Goal: Information Seeking & Learning: Learn about a topic

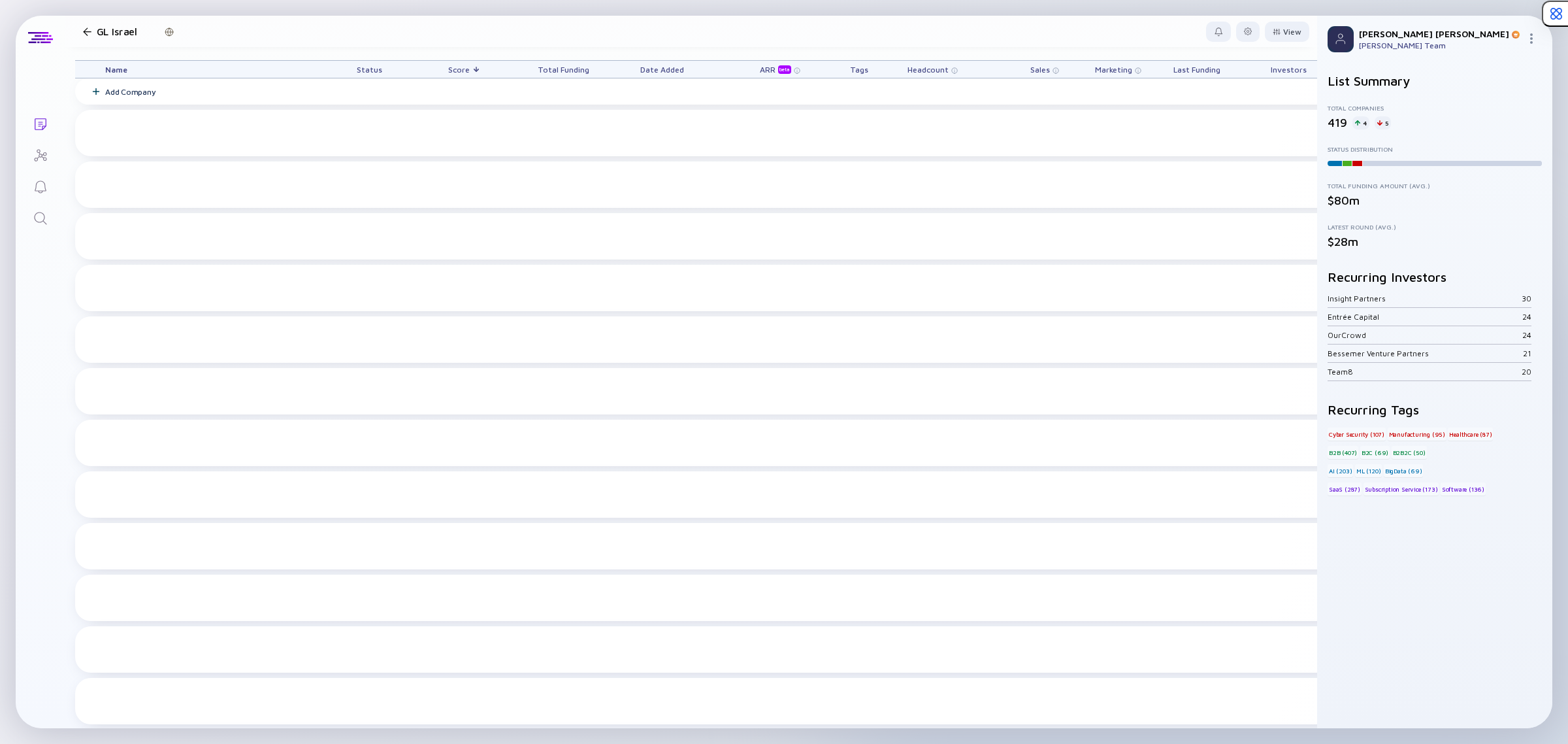
scroll to position [7360, 0]
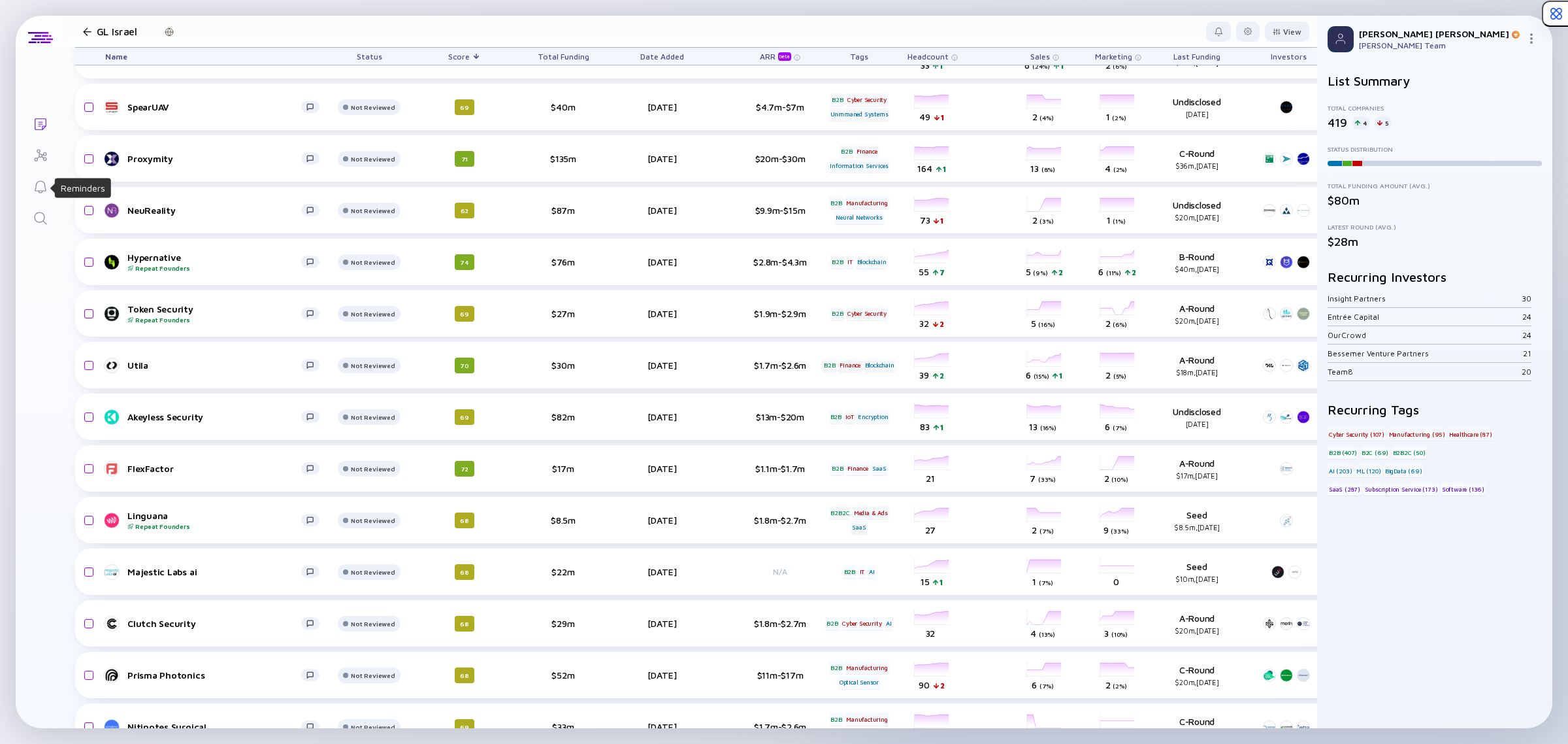
click at [40, 210] on icon "Search" at bounding box center [40, 218] width 16 height 16
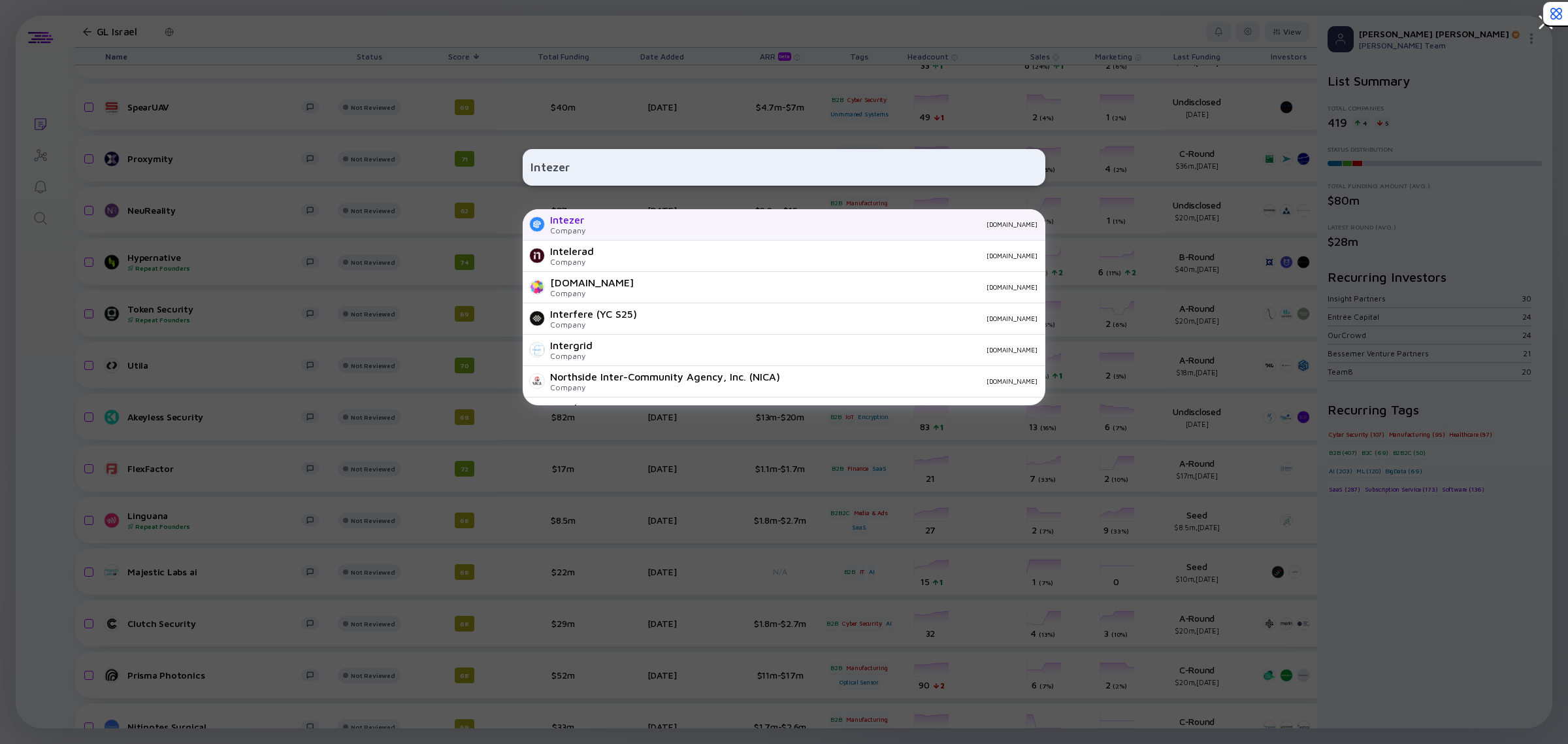
type input "Intezer"
click at [632, 218] on div "Intezer Company [DOMAIN_NAME]" at bounding box center [784, 225] width 523 height 31
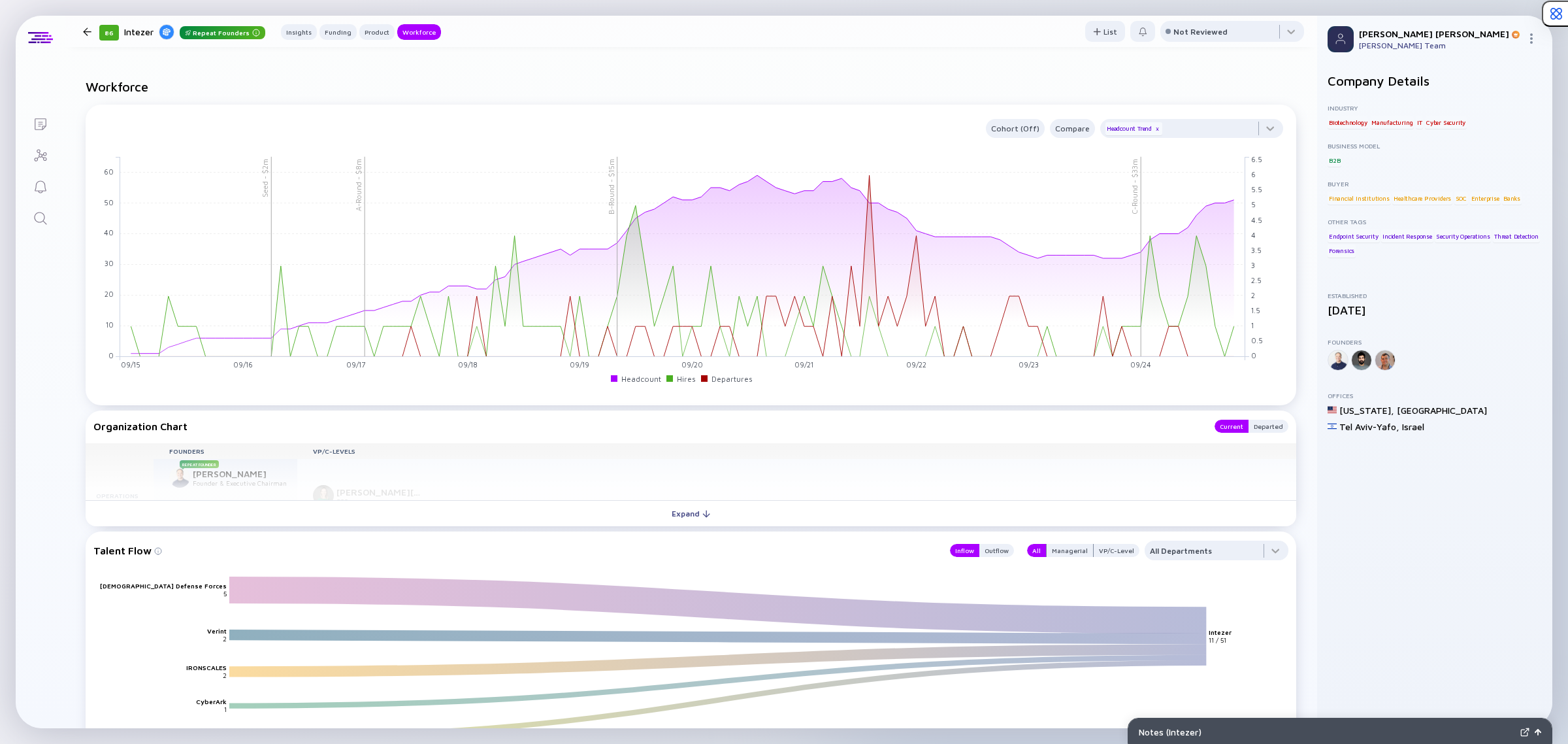
scroll to position [1716, 0]
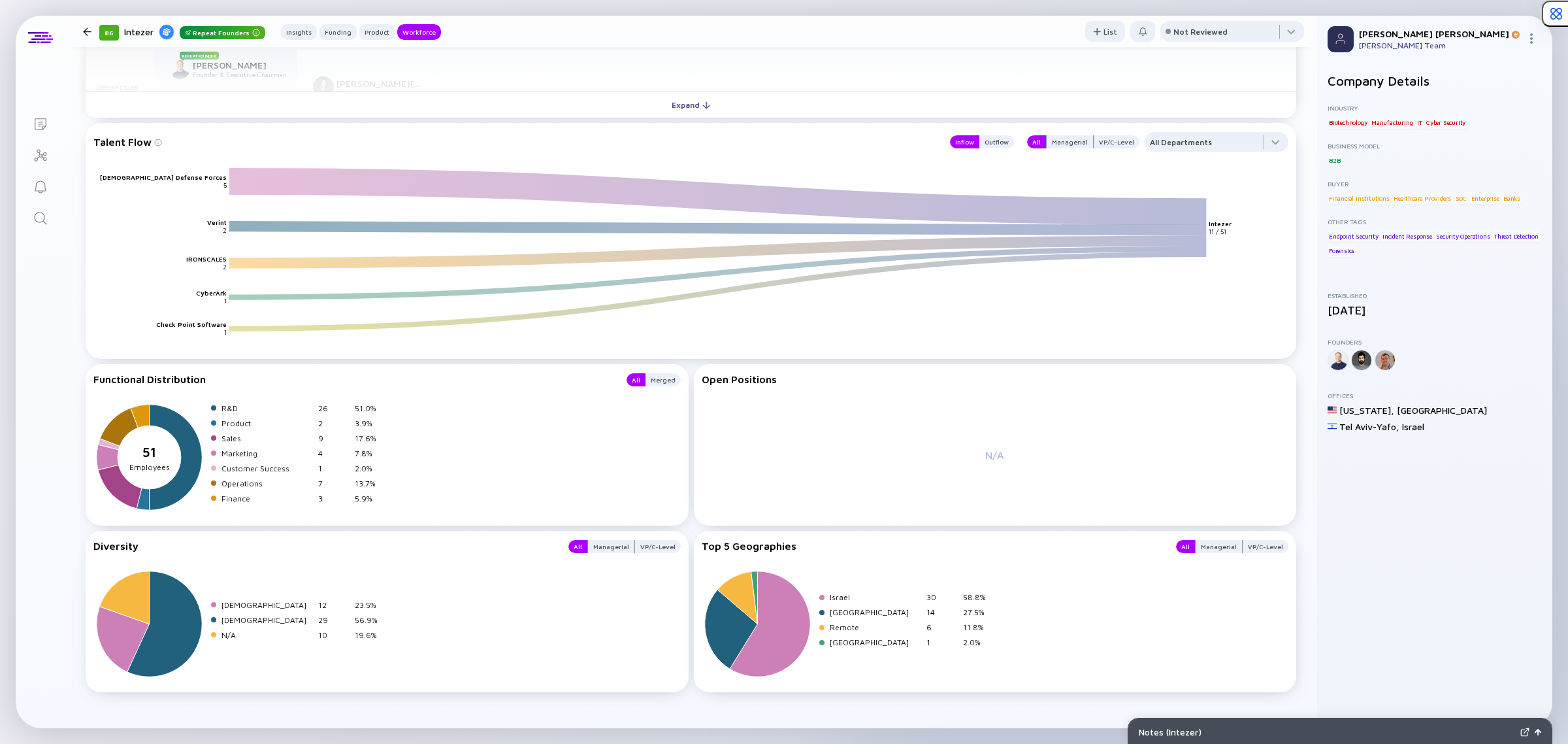
click at [46, 221] on icon "Search" at bounding box center [40, 218] width 16 height 16
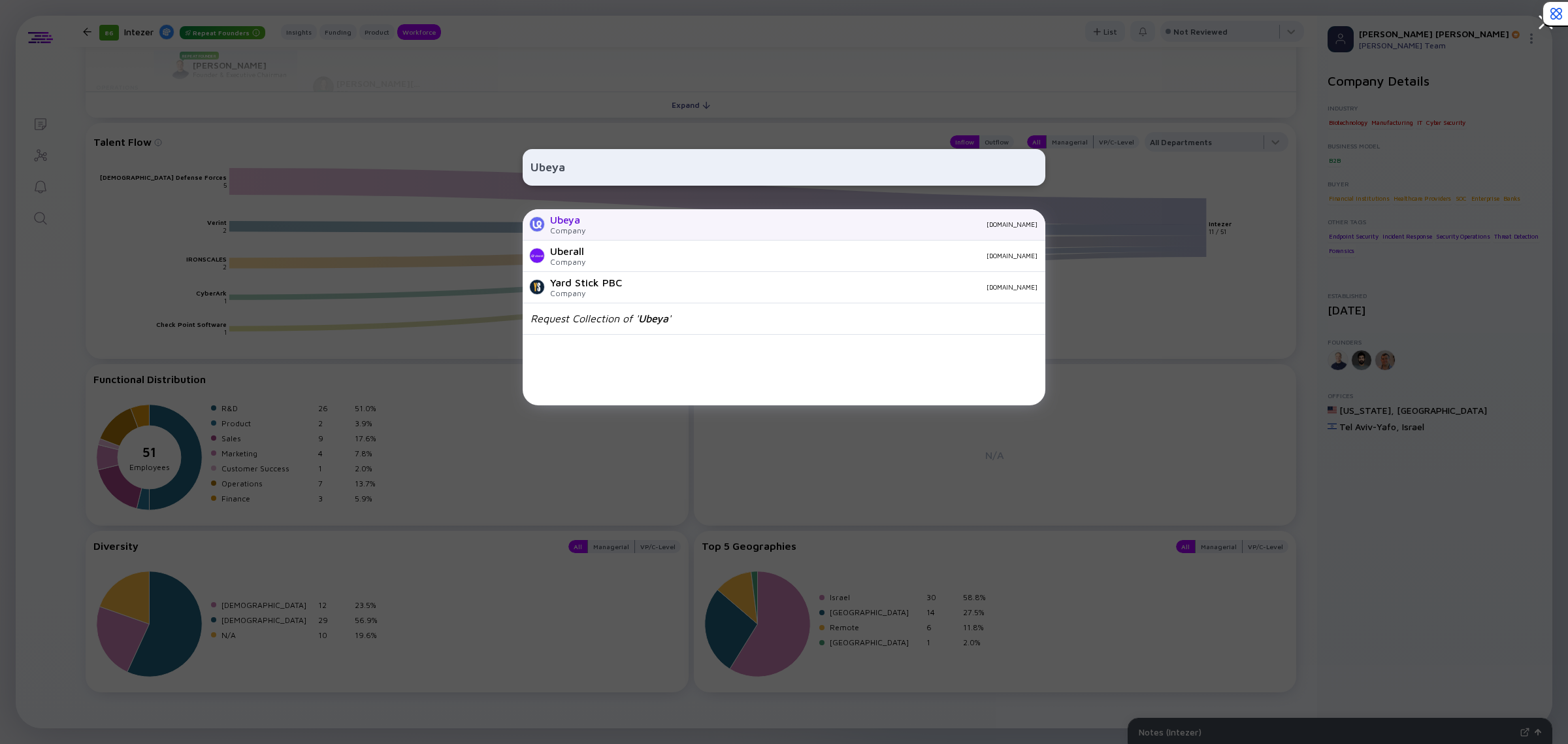
type input "Ubeya"
click at [649, 221] on div "[DOMAIN_NAME]" at bounding box center [817, 224] width 442 height 8
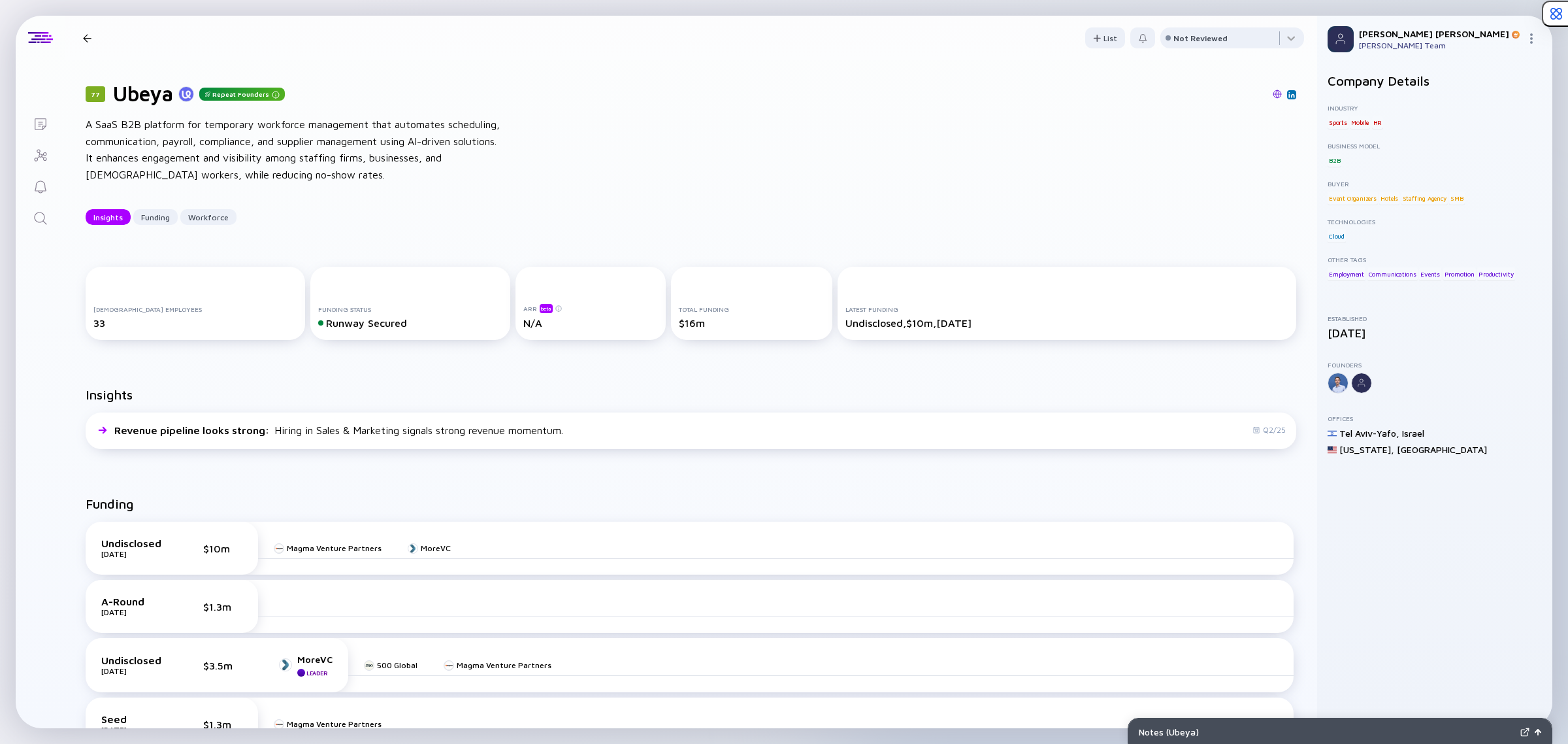
click at [33, 222] on icon "Search" at bounding box center [40, 218] width 16 height 16
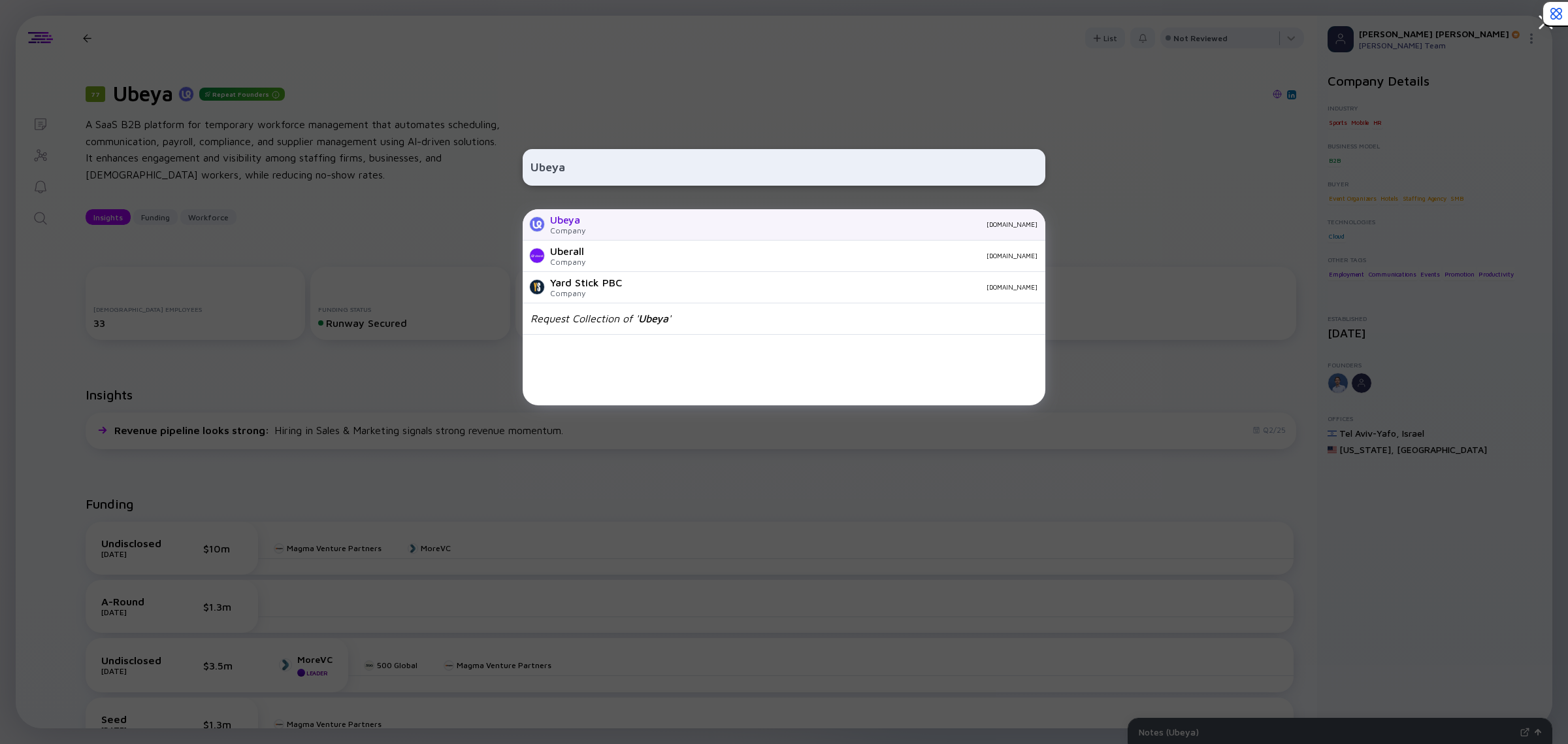
type input "Ubeya"
click at [745, 219] on div "Ubeya Company [DOMAIN_NAME]" at bounding box center [784, 225] width 523 height 31
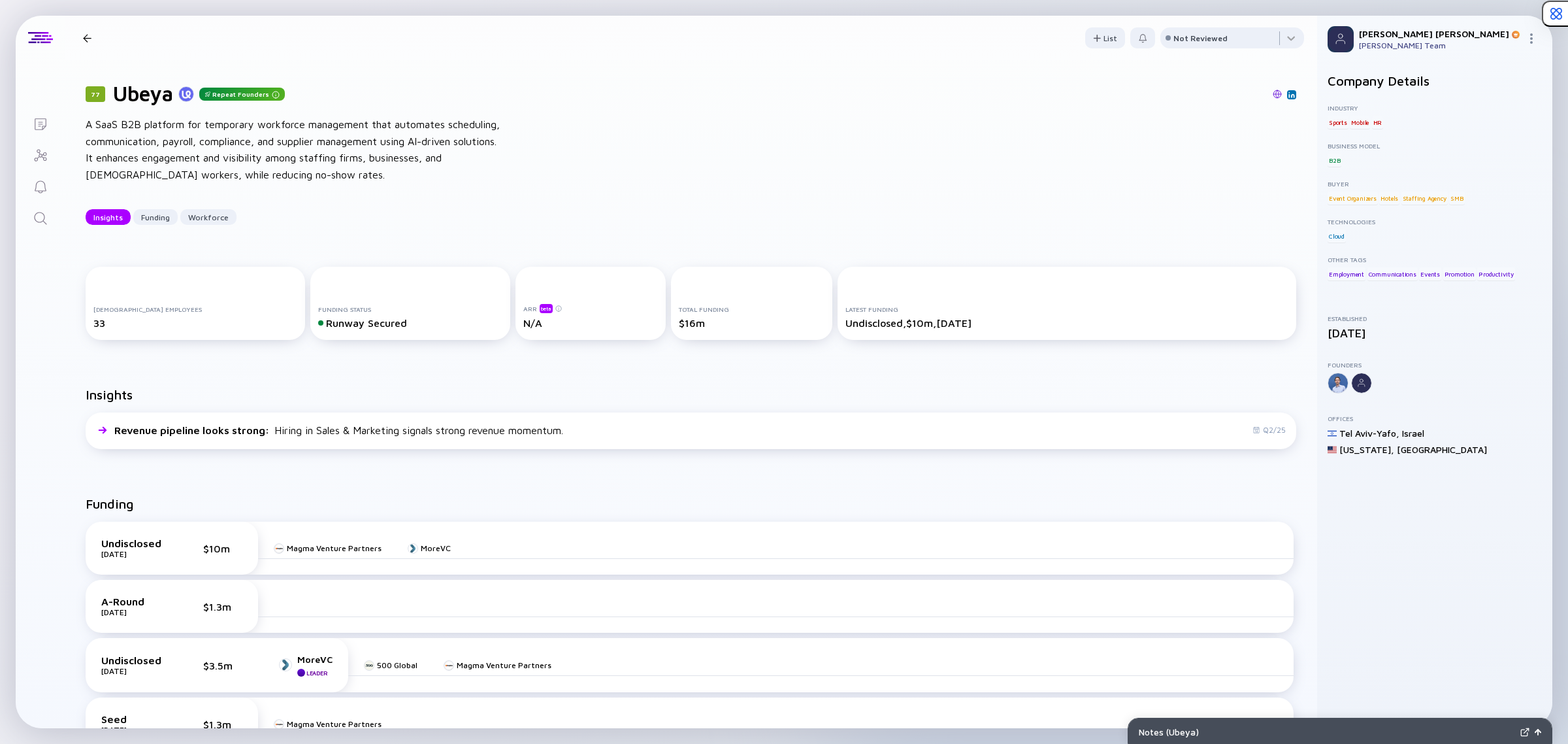
click at [23, 210] on link "Search" at bounding box center [40, 217] width 49 height 31
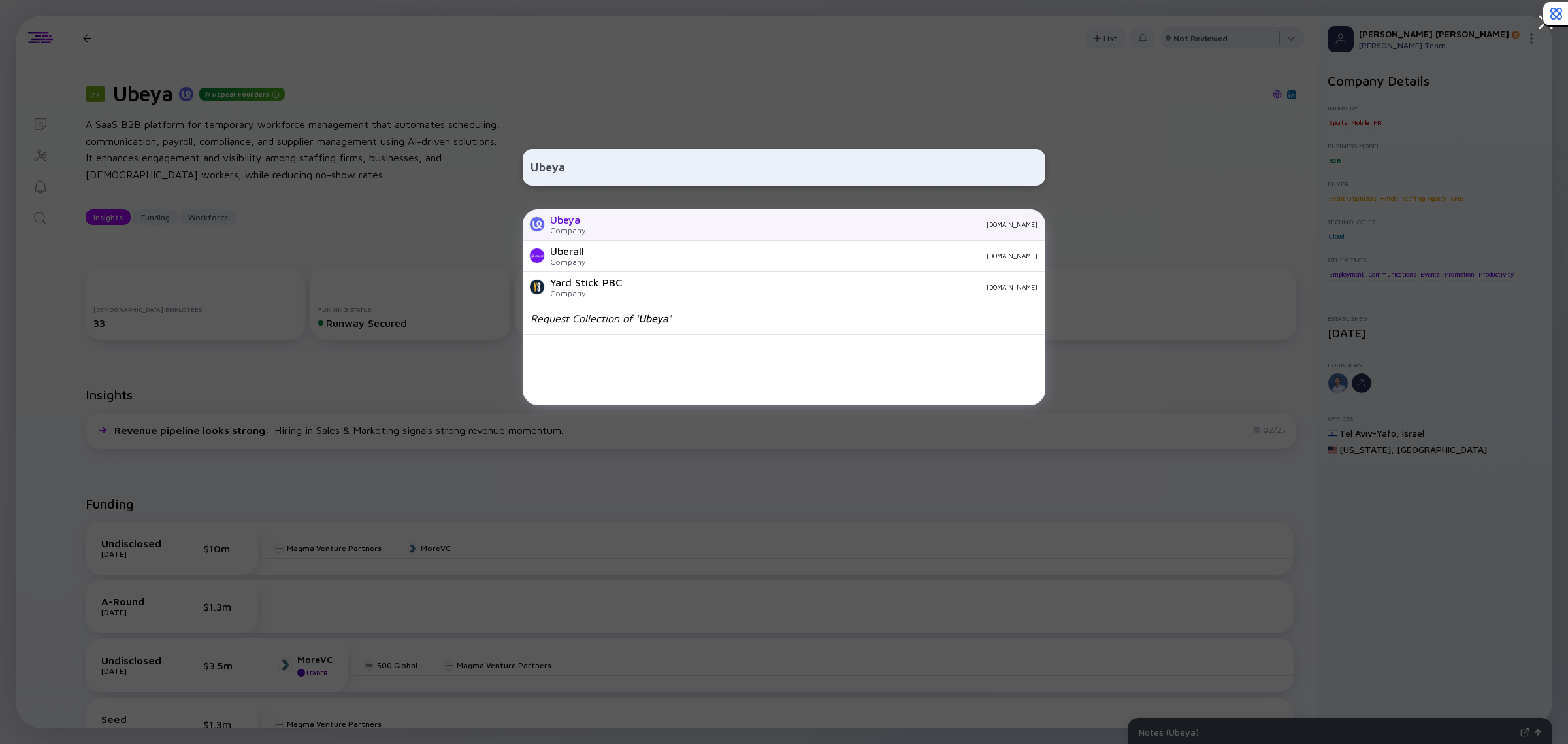
type input "Ubeya"
click at [625, 219] on div "Ubeya Company [DOMAIN_NAME]" at bounding box center [784, 225] width 523 height 31
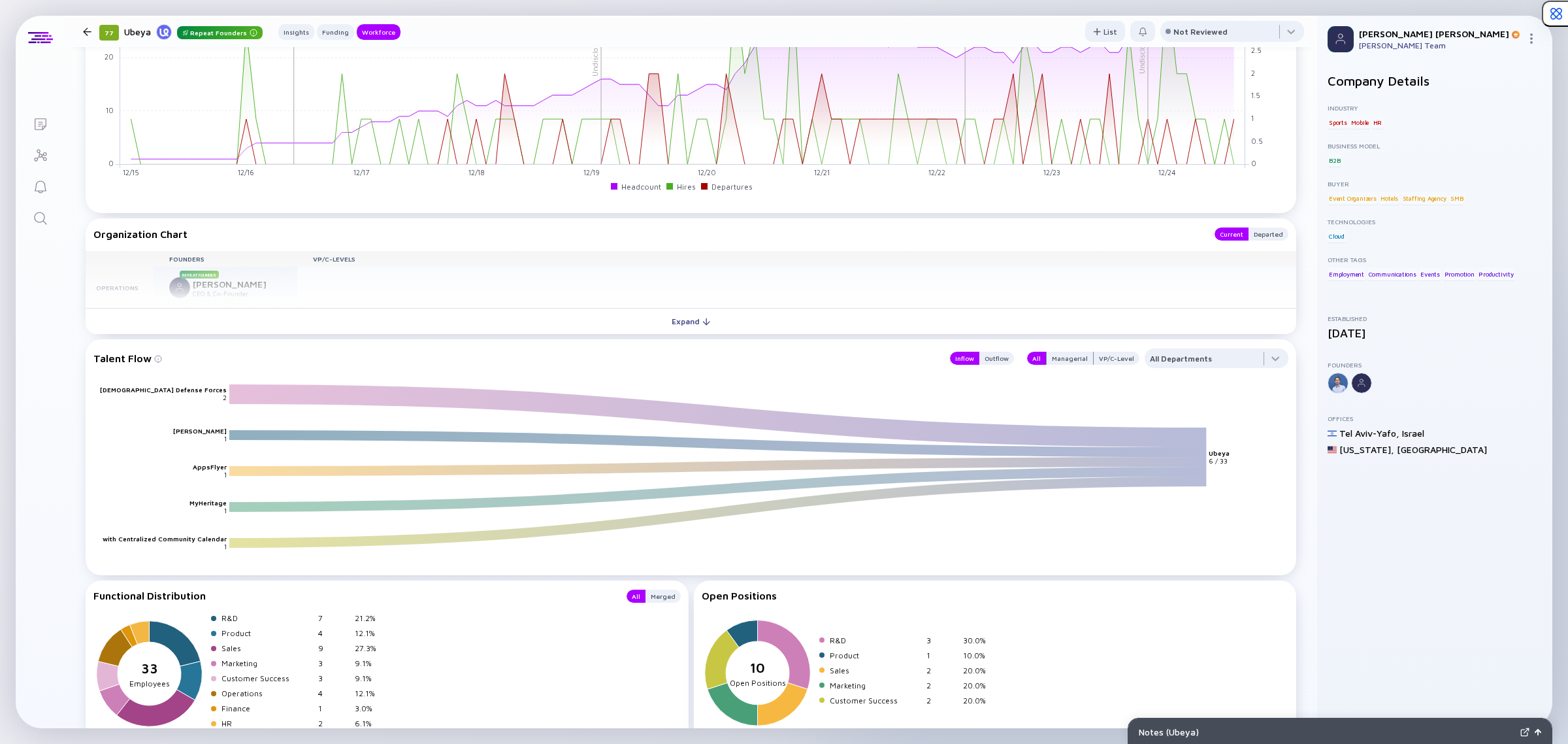
scroll to position [1471, 0]
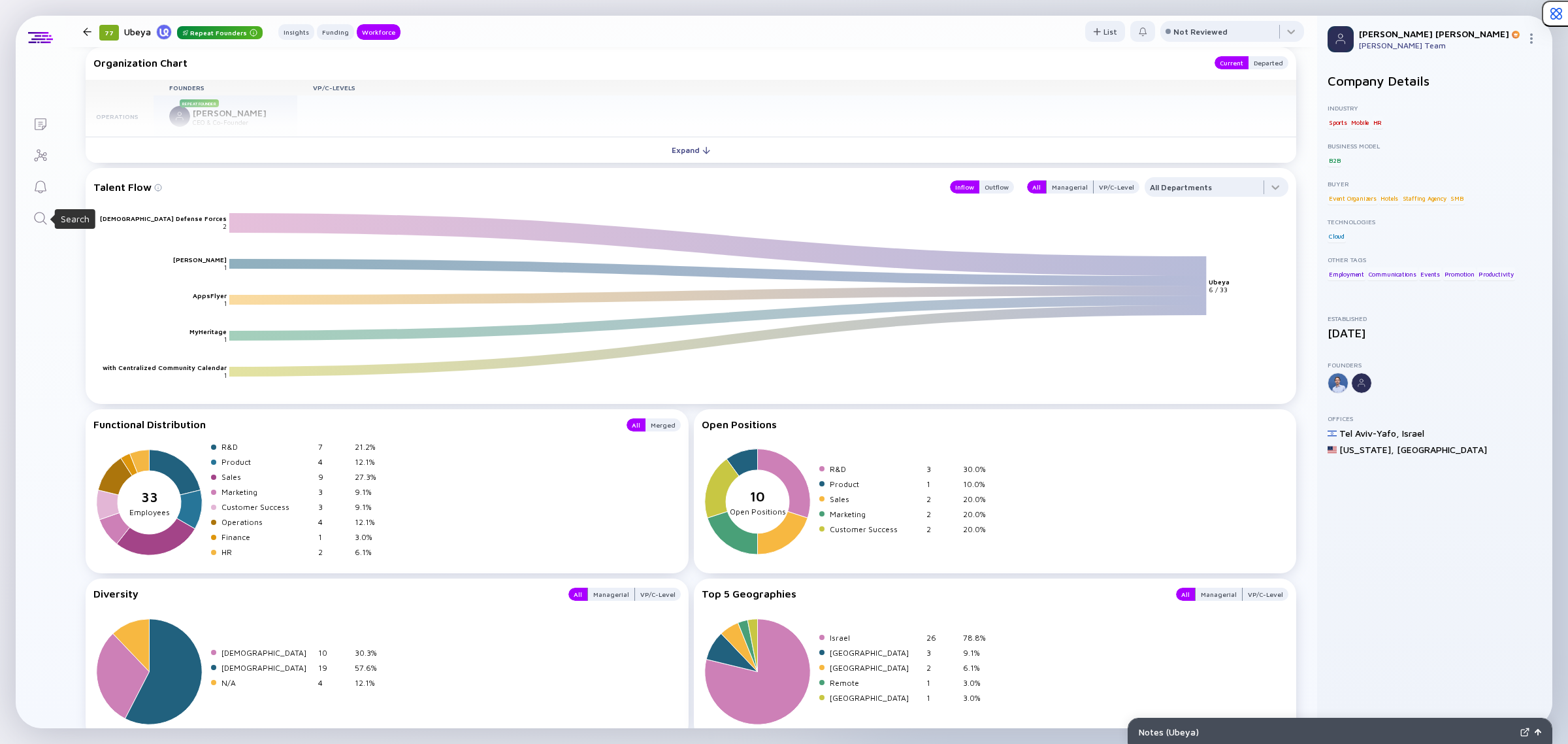
click at [42, 212] on icon "Search" at bounding box center [40, 218] width 16 height 16
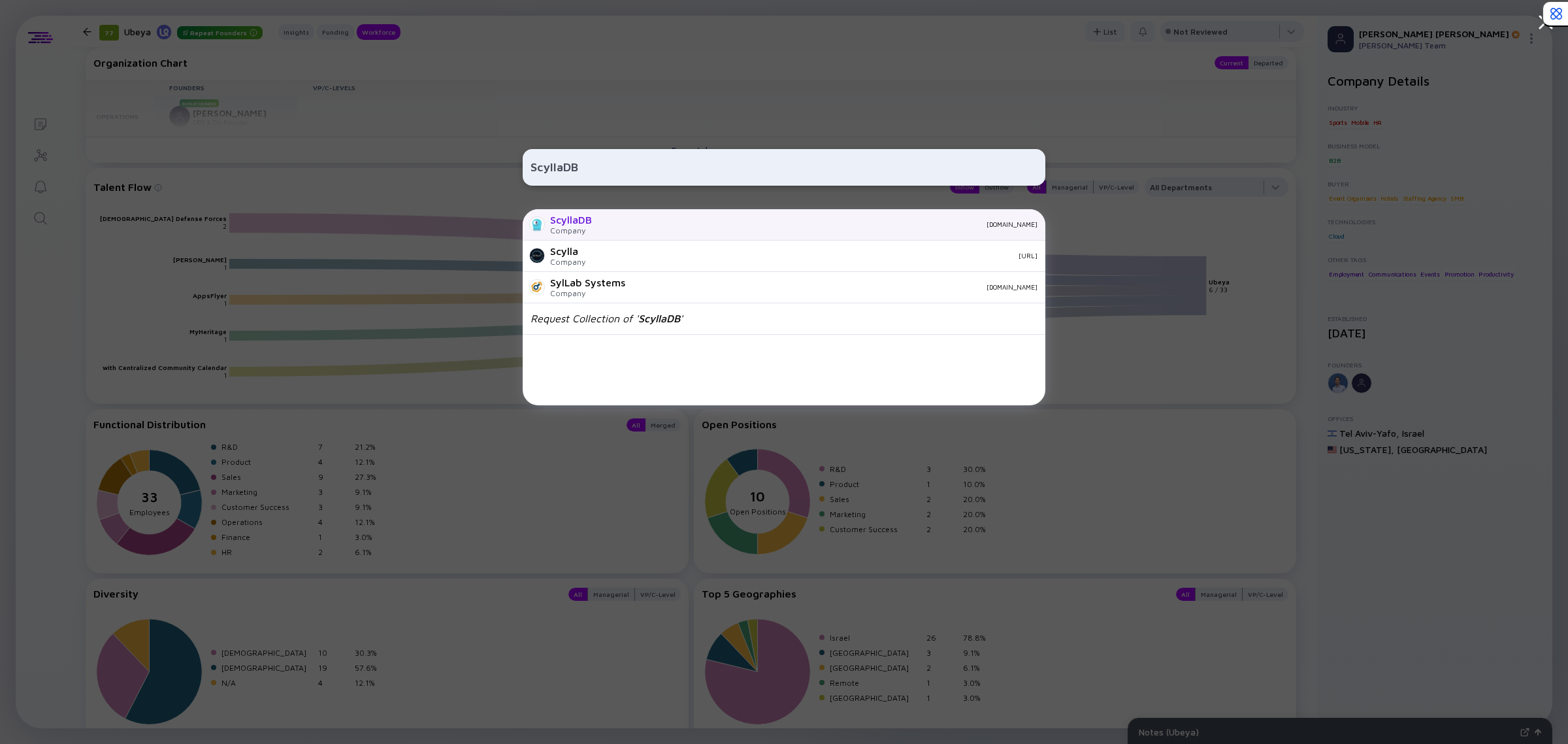
type input "ScyllaDB"
click at [574, 228] on div "Company" at bounding box center [571, 230] width 42 height 9
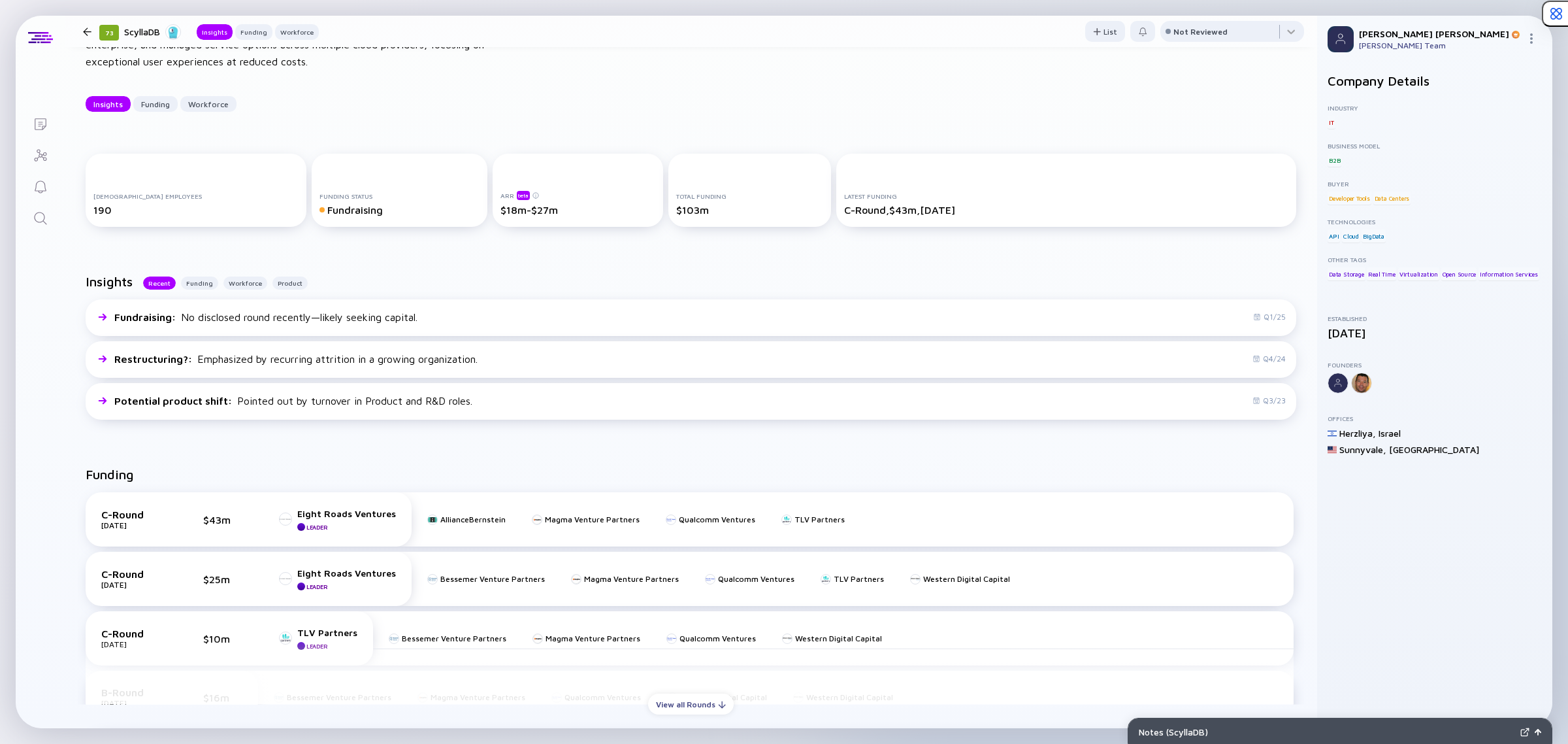
scroll to position [245, 0]
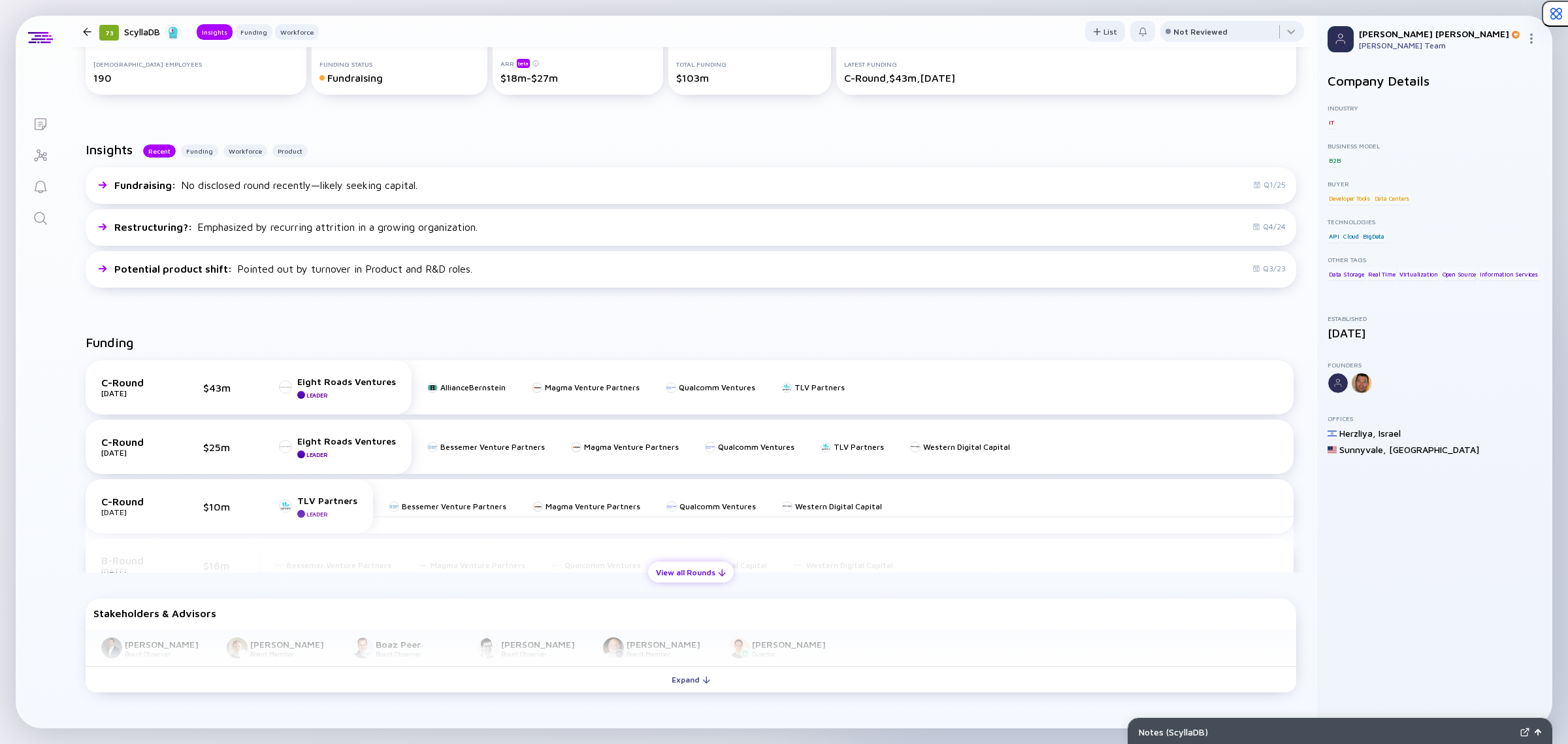
click at [658, 580] on div "View all Rounds" at bounding box center [690, 572] width 85 height 21
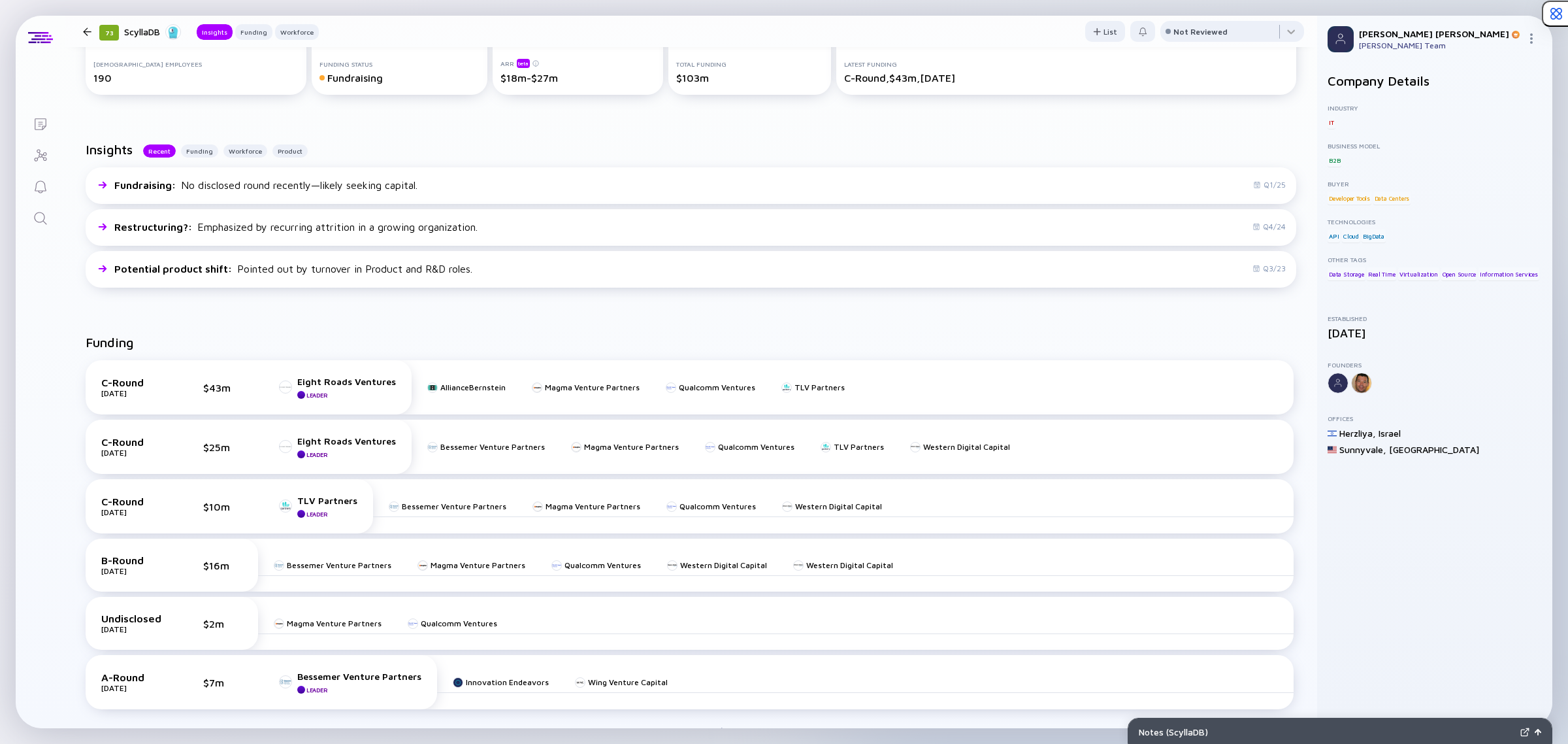
click at [36, 214] on icon "Search" at bounding box center [40, 218] width 16 height 16
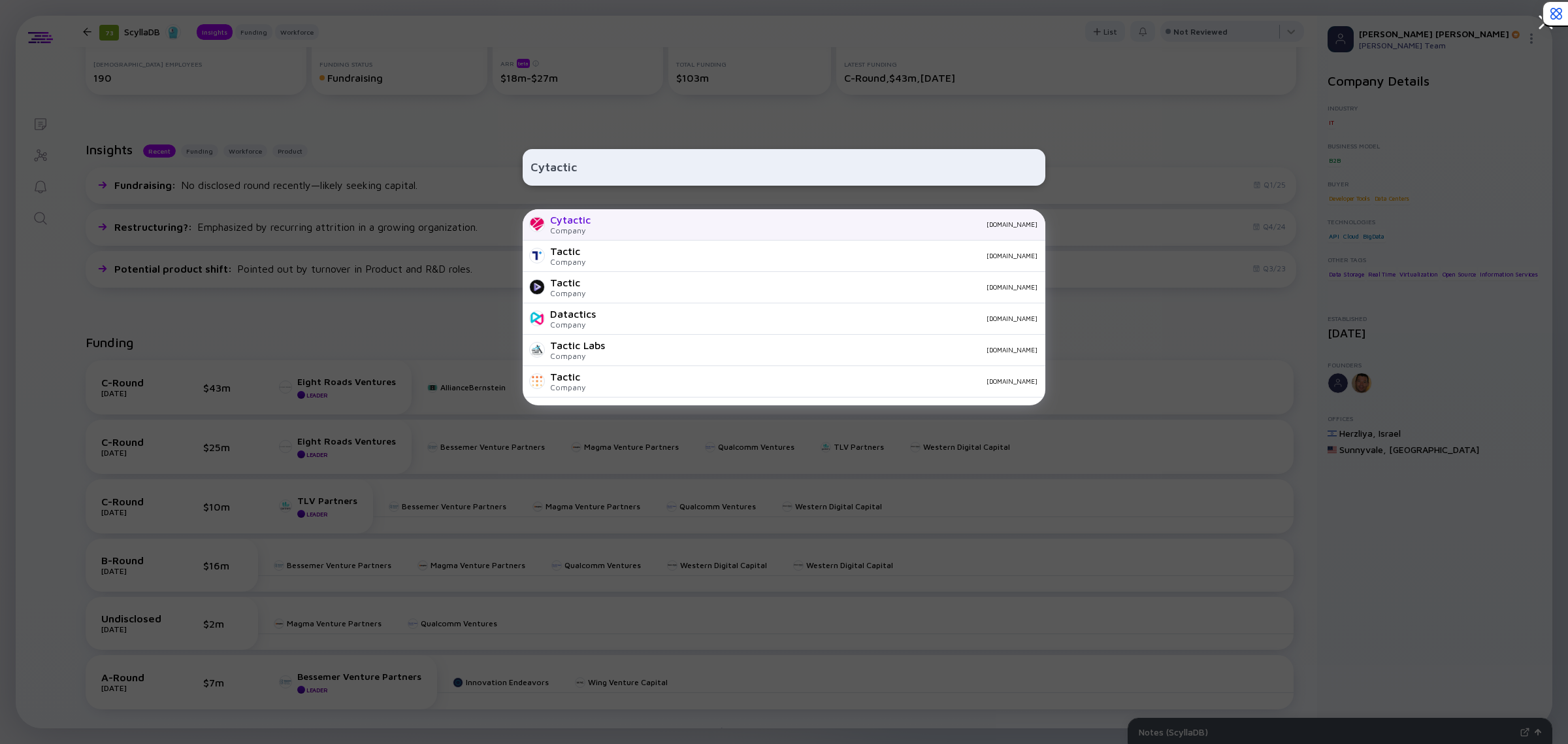
type input "Cytactic"
click at [603, 223] on div "[DOMAIN_NAME]" at bounding box center [819, 224] width 437 height 8
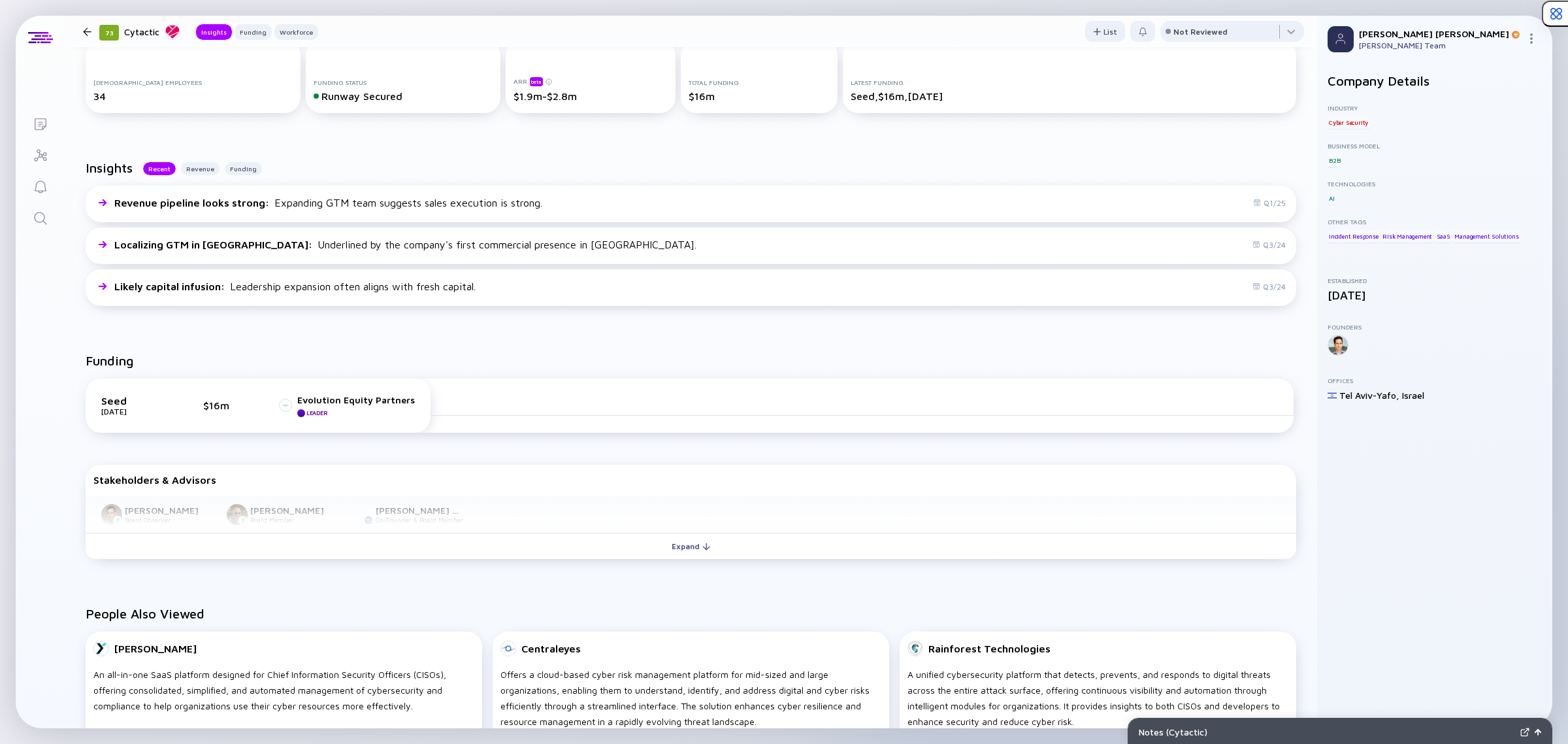
scroll to position [409, 0]
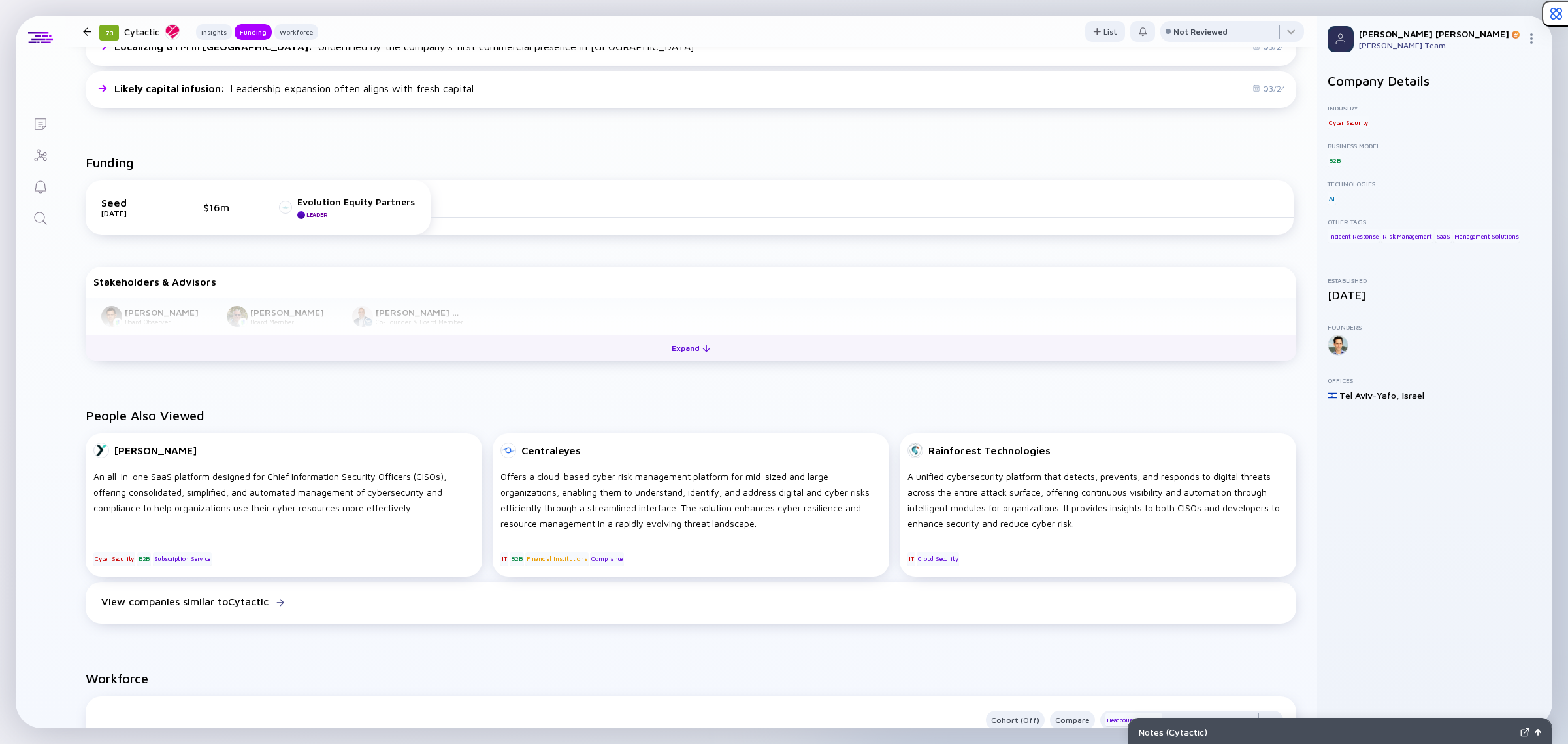
click at [598, 347] on button "Expand" at bounding box center [690, 347] width 1210 height 26
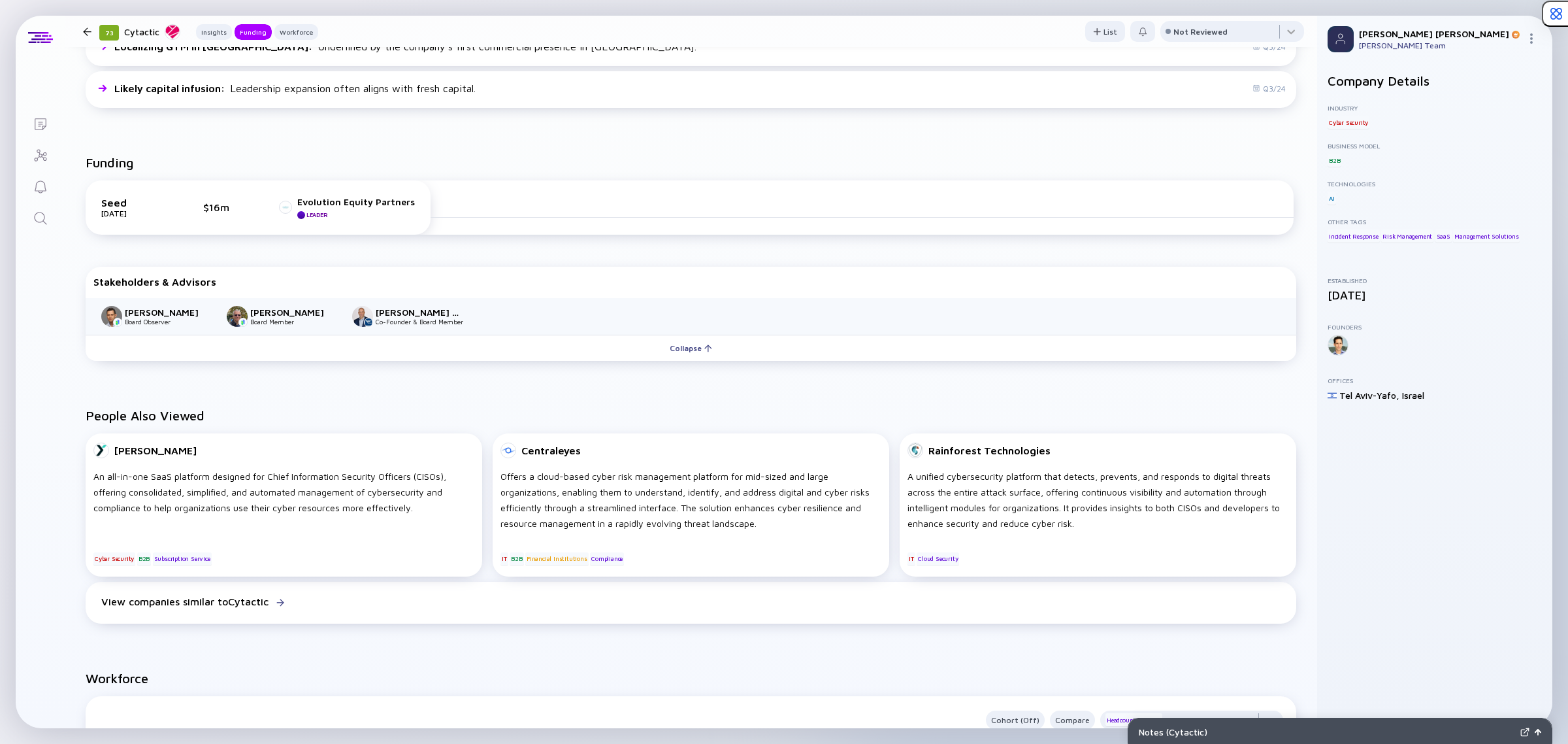
click at [50, 217] on link "Search" at bounding box center [40, 217] width 49 height 31
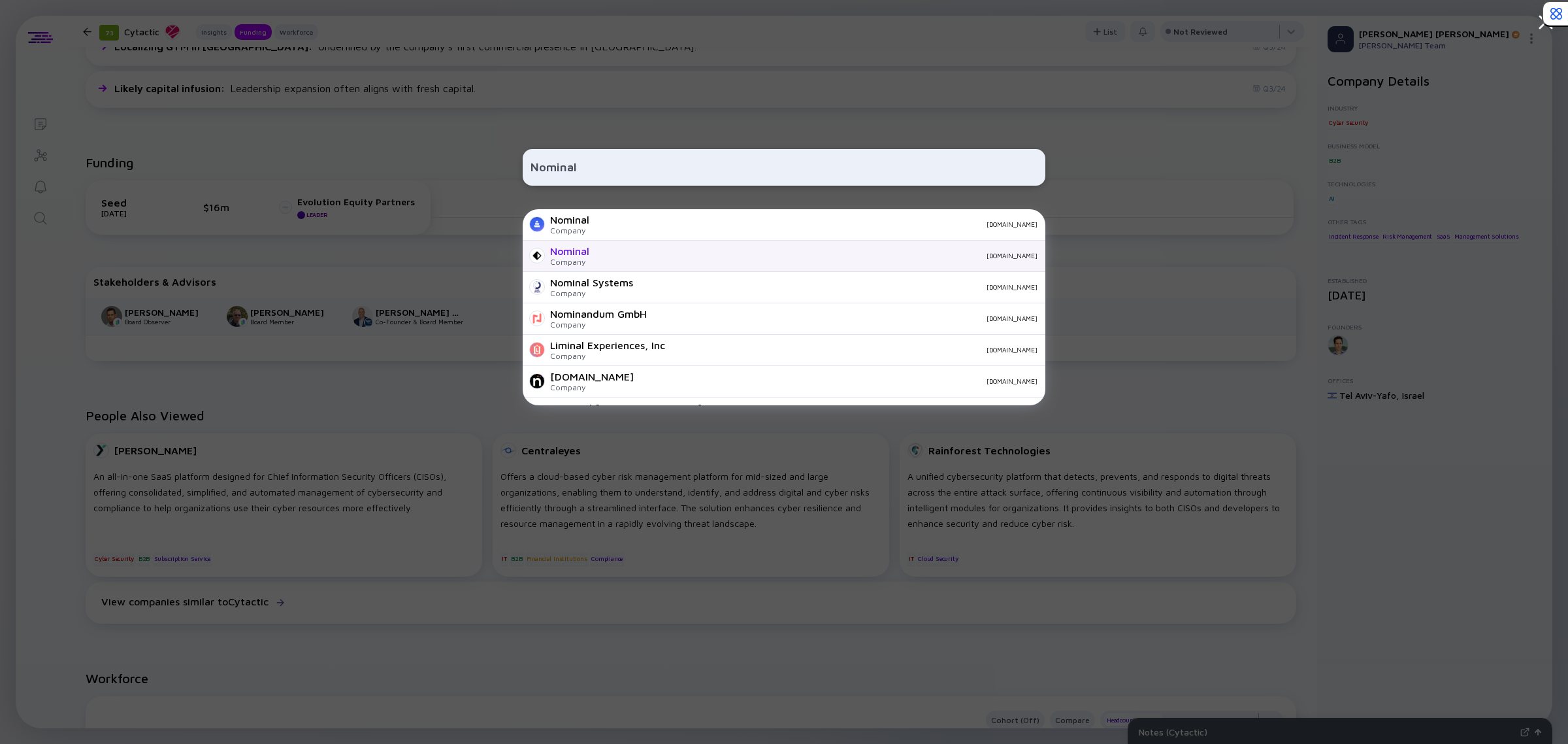
type input "Nominal"
click at [591, 241] on div "Nominal Company [DOMAIN_NAME]" at bounding box center [784, 256] width 523 height 31
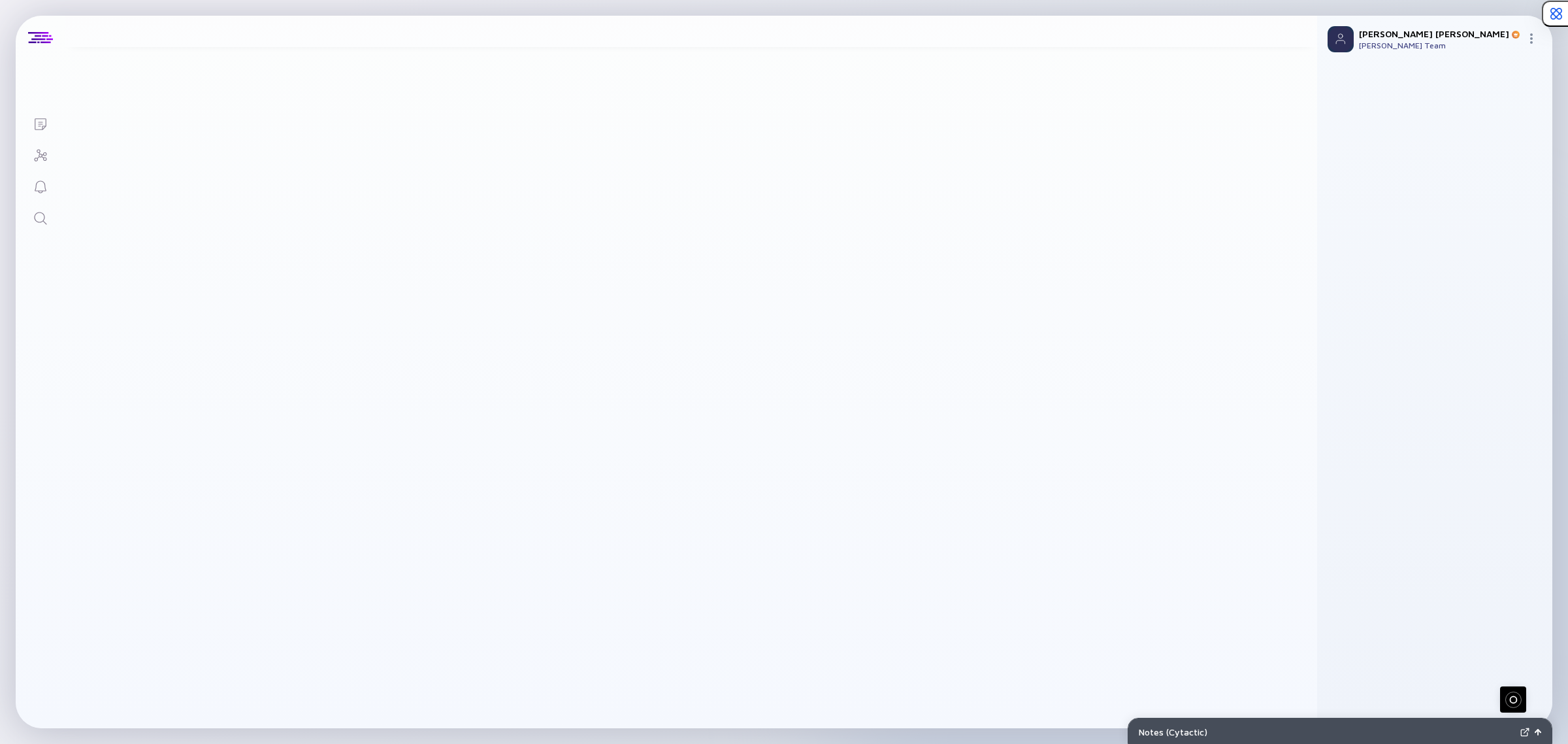
click at [591, 240] on div "Seed [DATE] $16m Evolution Equity Partners Leader" at bounding box center [677, 210] width 1226 height 81
click at [38, 230] on link "Search" at bounding box center [40, 217] width 49 height 31
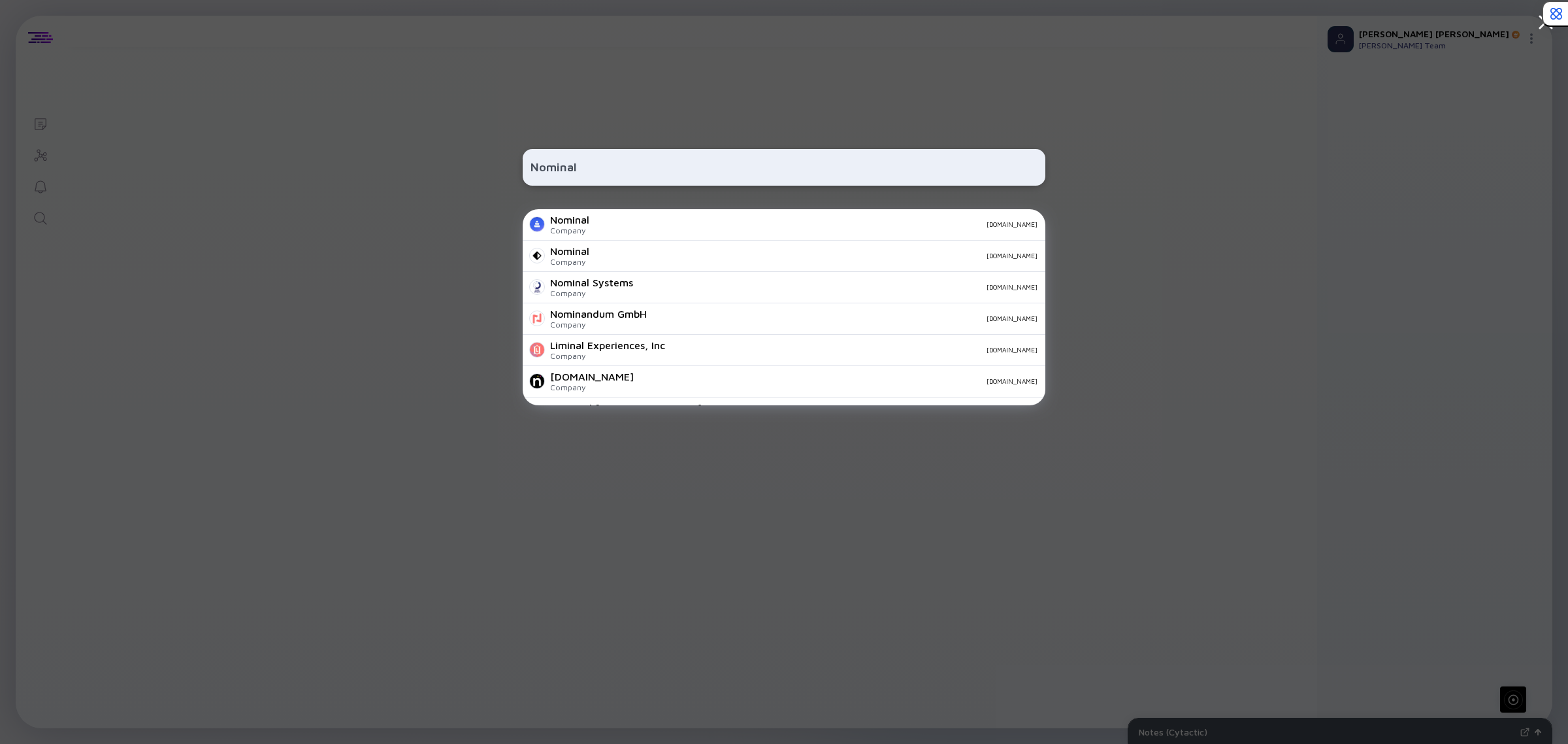
type input "Nominal"
click at [596, 223] on div "Nominal Company [DOMAIN_NAME]" at bounding box center [784, 225] width 523 height 31
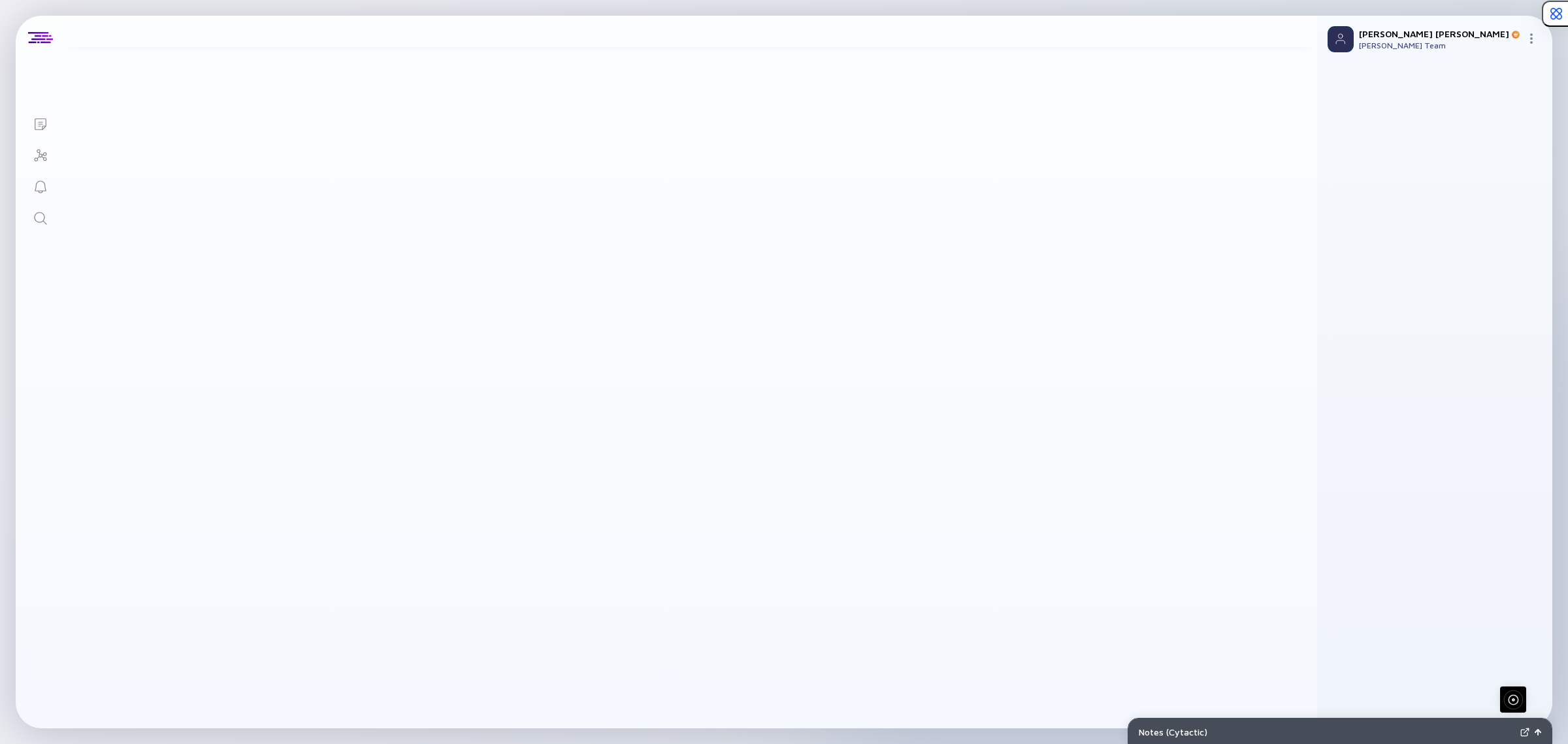
click at [44, 231] on link "Search" at bounding box center [40, 217] width 49 height 31
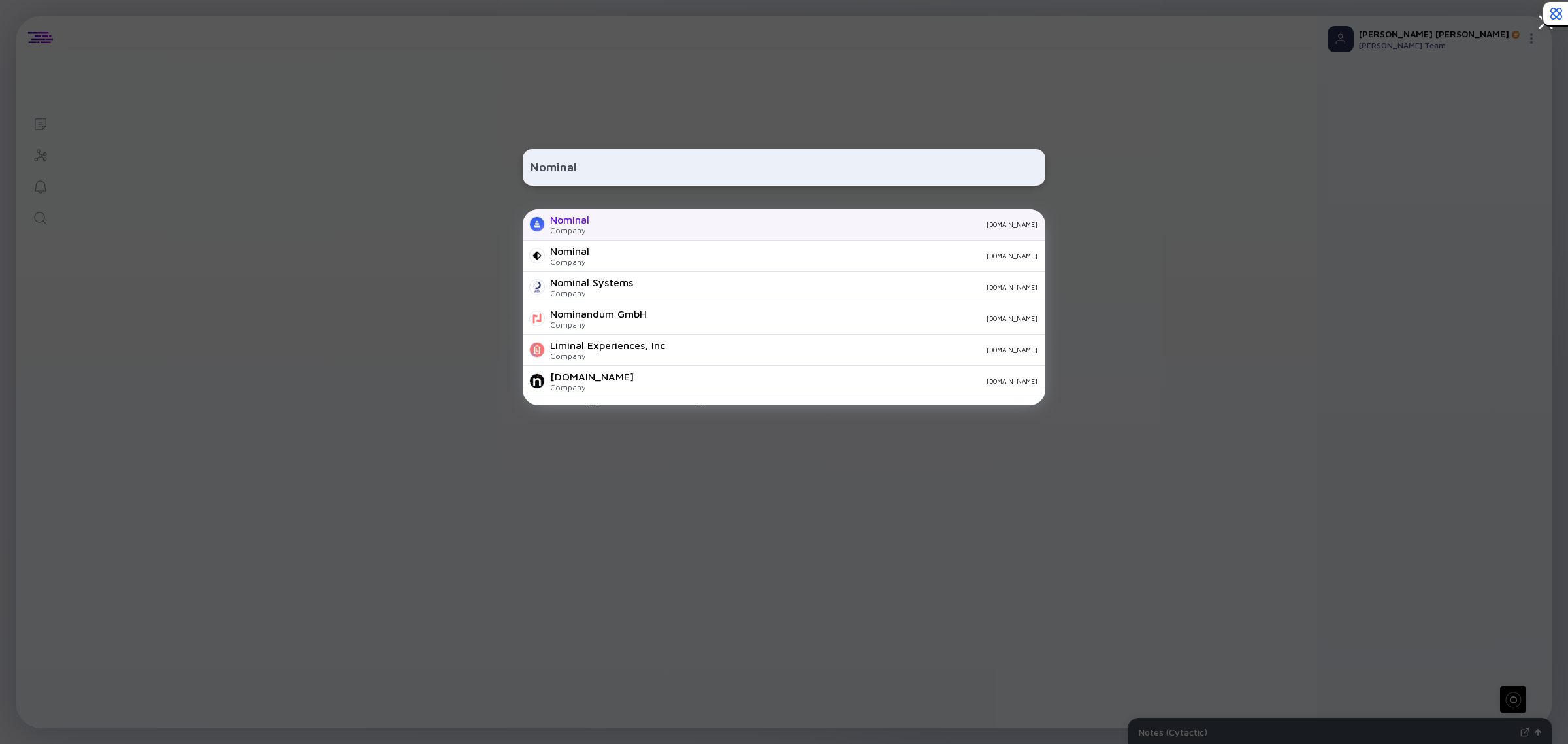
type input "Nominal"
click at [614, 230] on div "Nominal Company [DOMAIN_NAME]" at bounding box center [784, 225] width 523 height 31
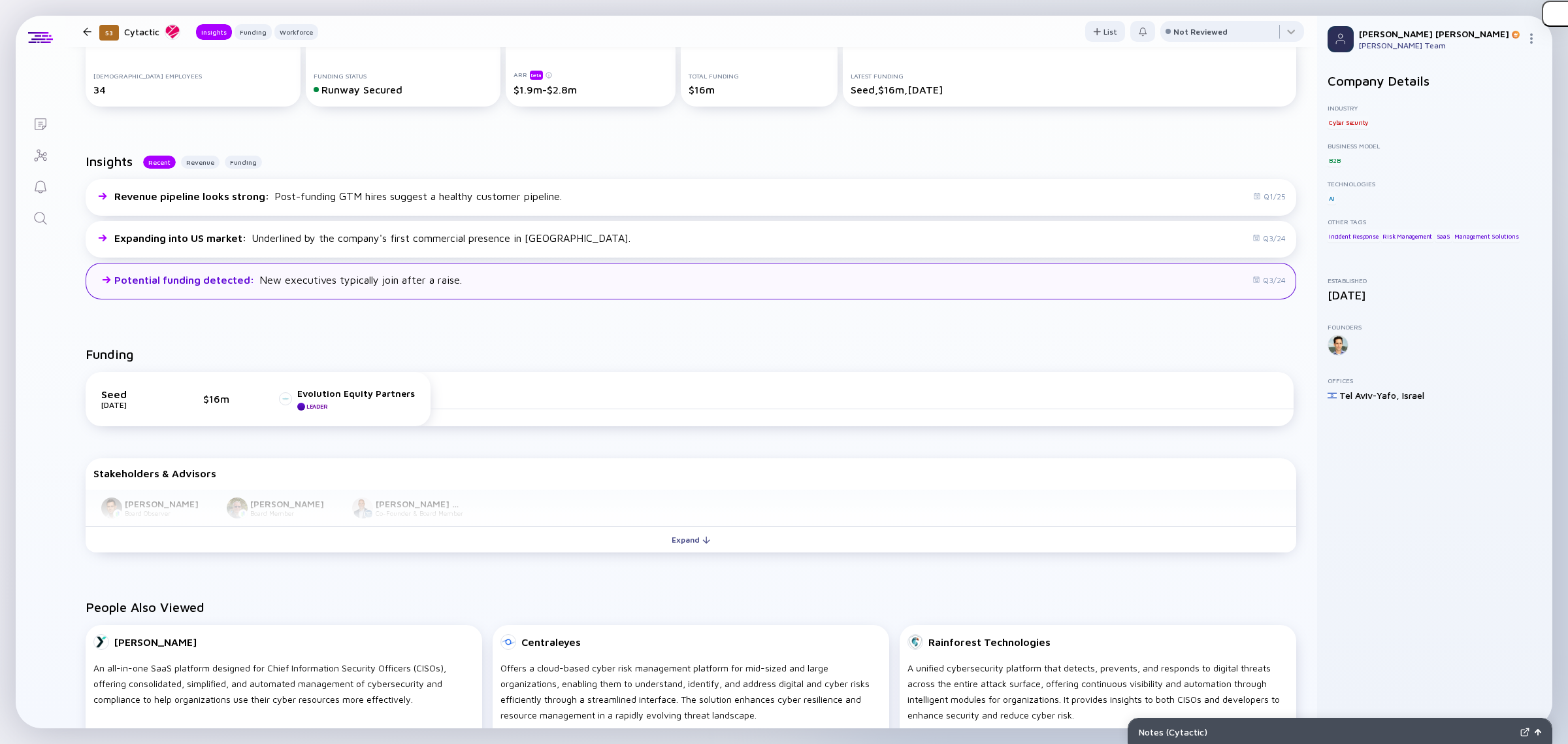
scroll to position [409, 0]
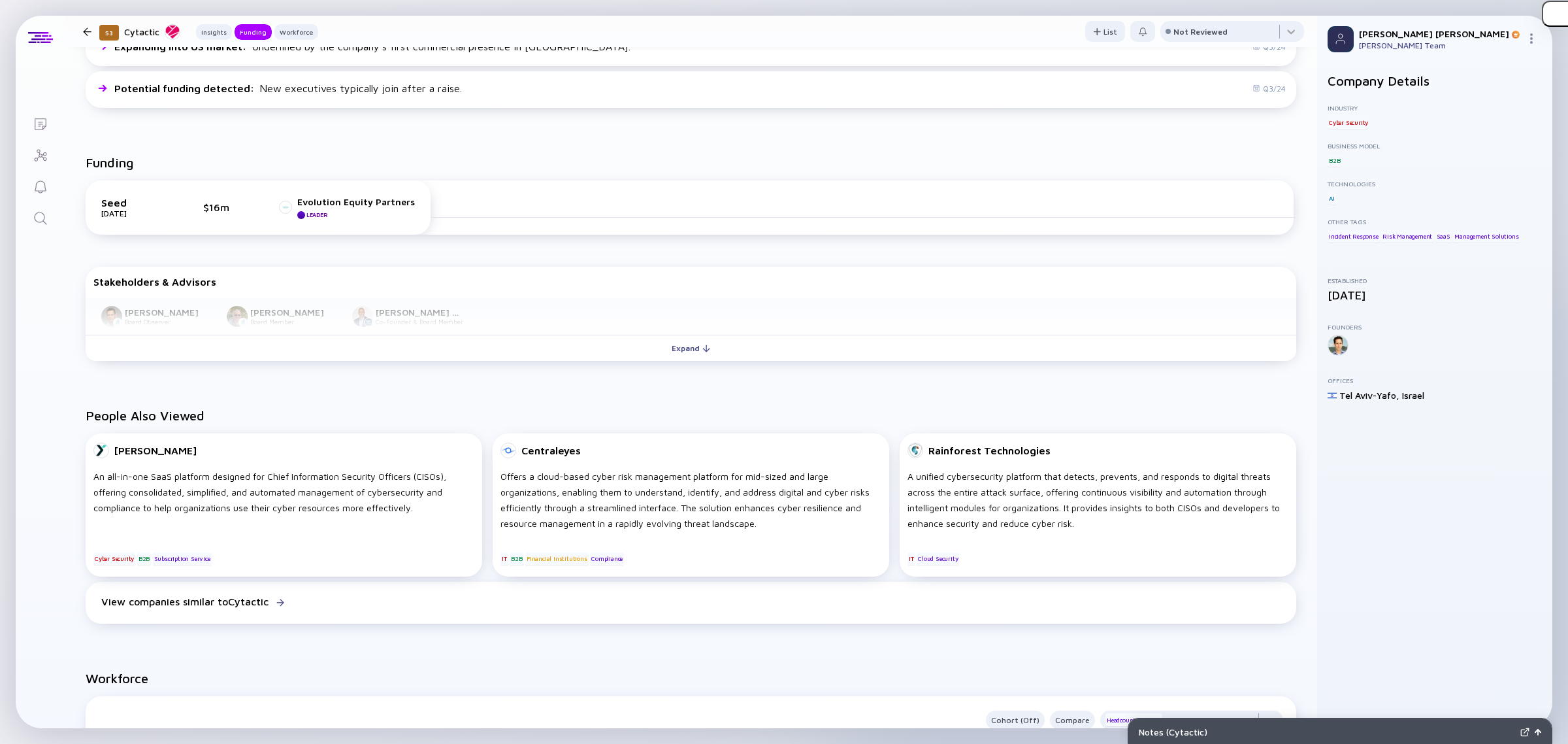
click at [34, 207] on link "Search" at bounding box center [40, 217] width 49 height 31
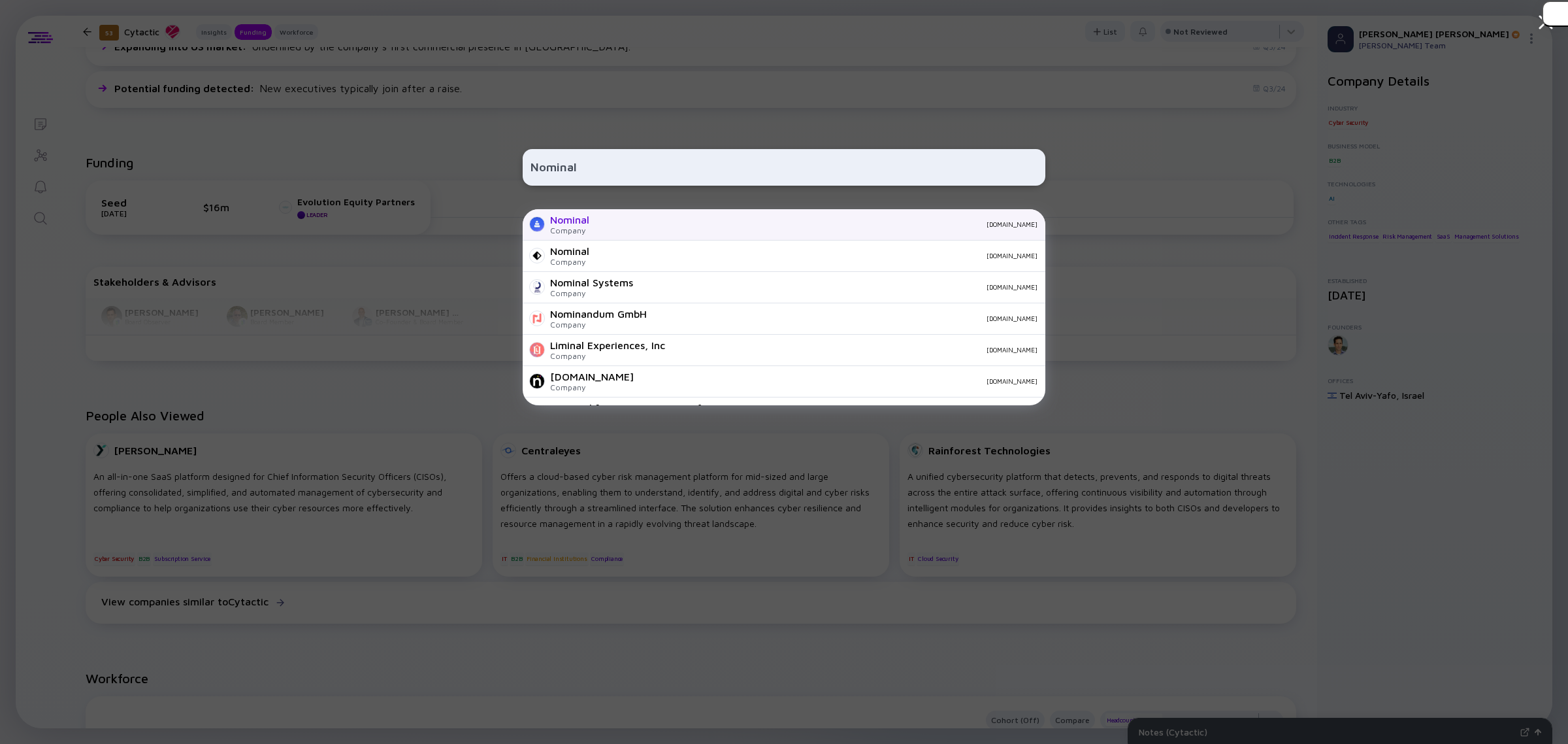
type input "Nominal"
click at [563, 230] on div "Company" at bounding box center [570, 230] width 40 height 9
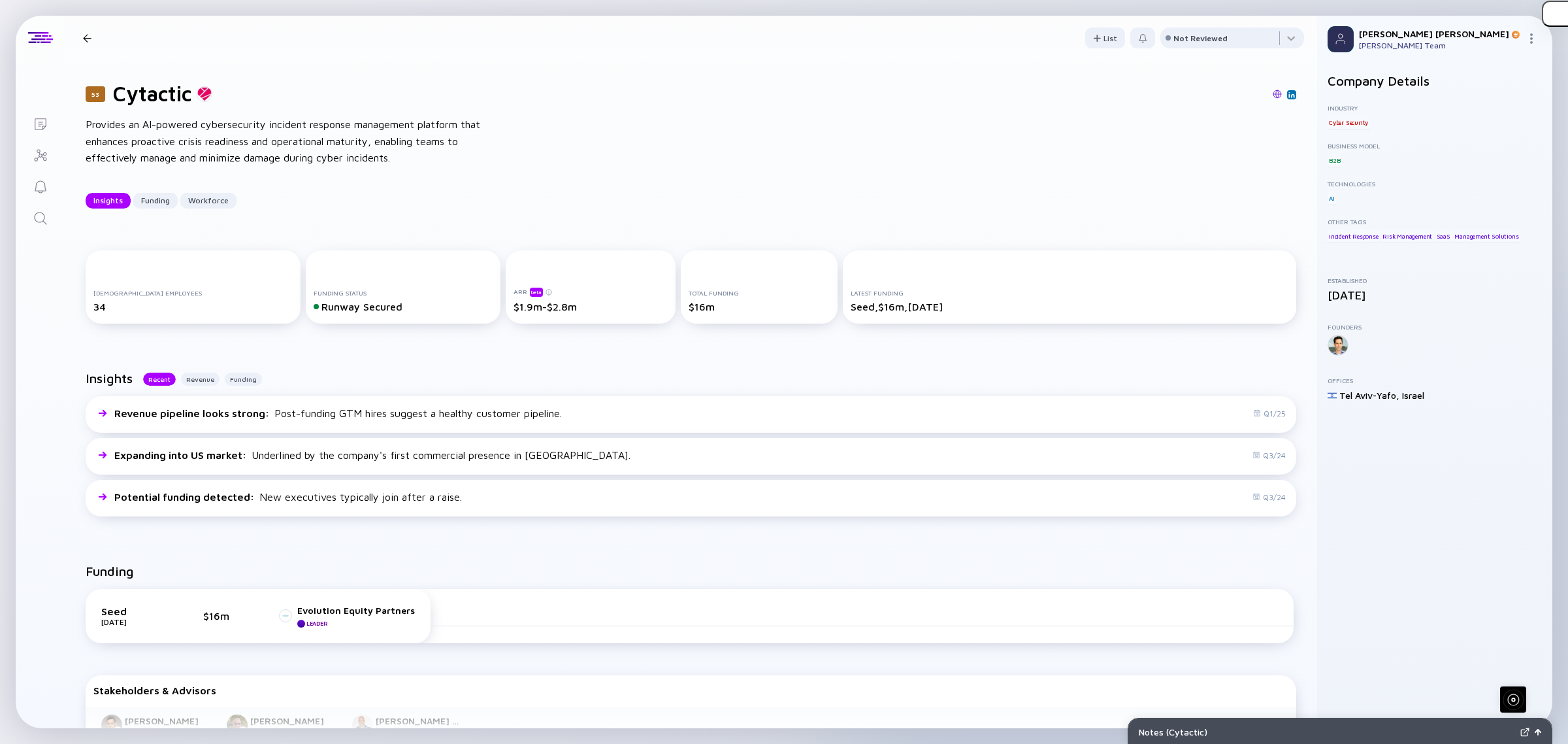
click at [49, 208] on link "Search" at bounding box center [40, 217] width 49 height 31
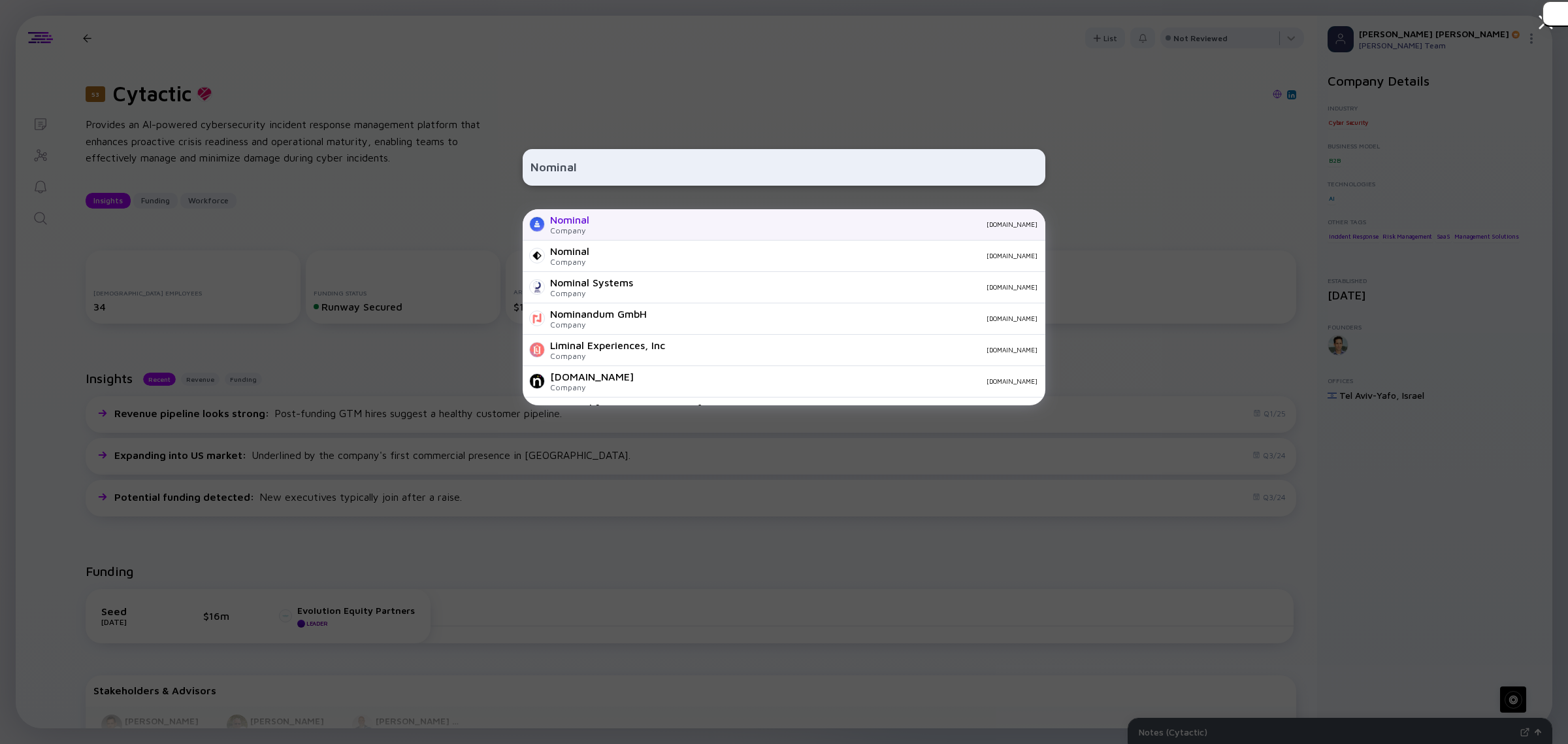
type input "Nominal"
click at [552, 231] on div "Company" at bounding box center [570, 230] width 40 height 9
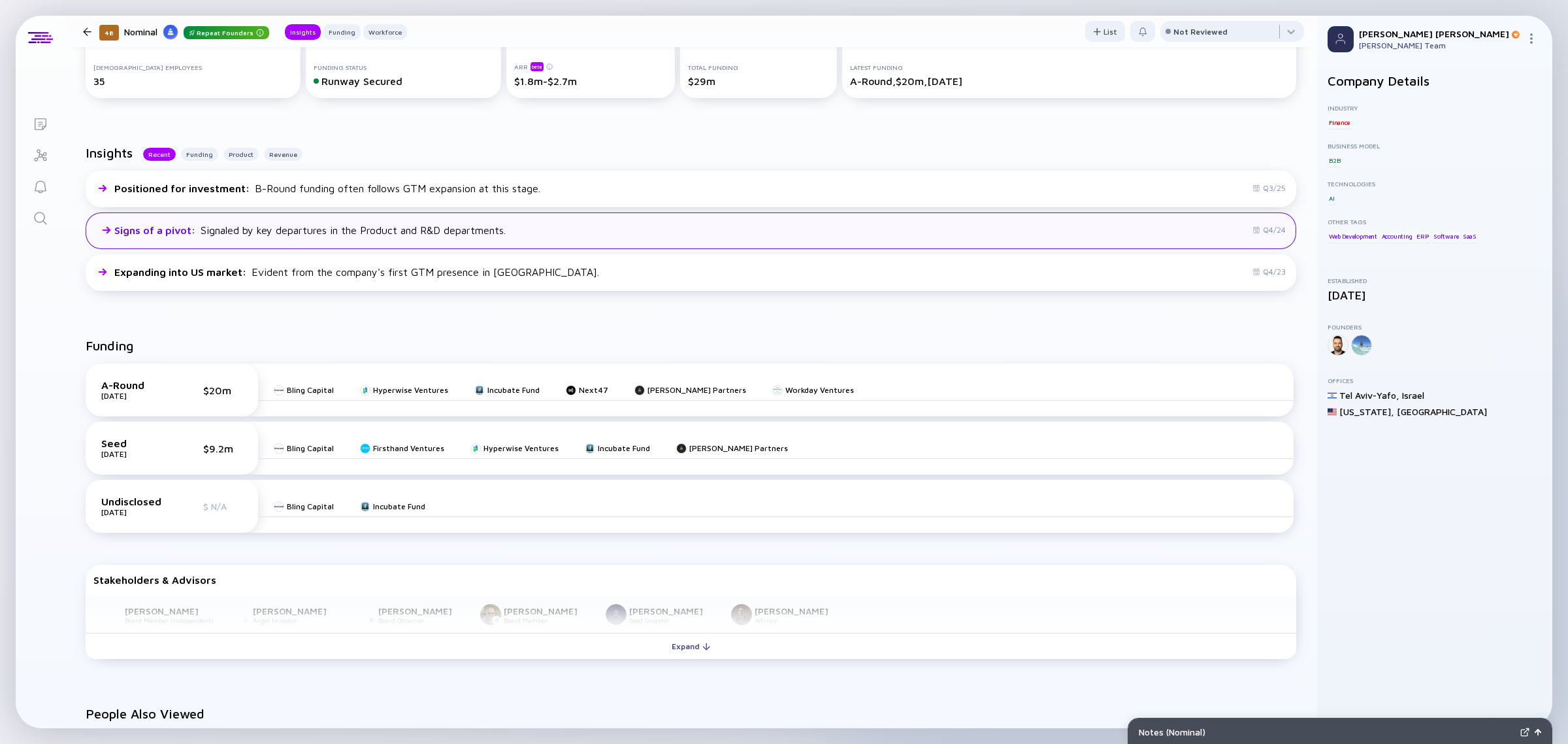
scroll to position [245, 0]
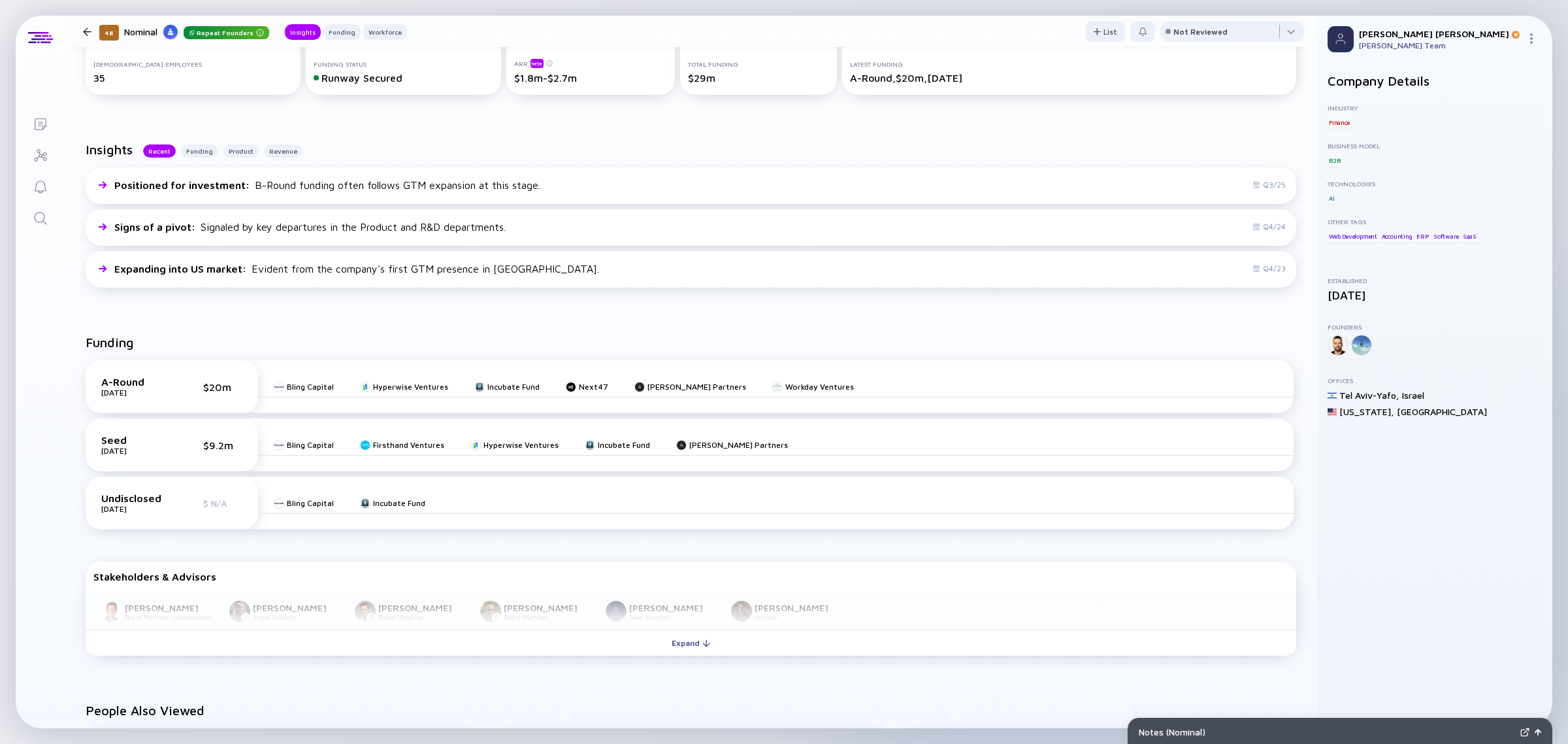
click at [36, 219] on icon "Search" at bounding box center [40, 218] width 16 height 16
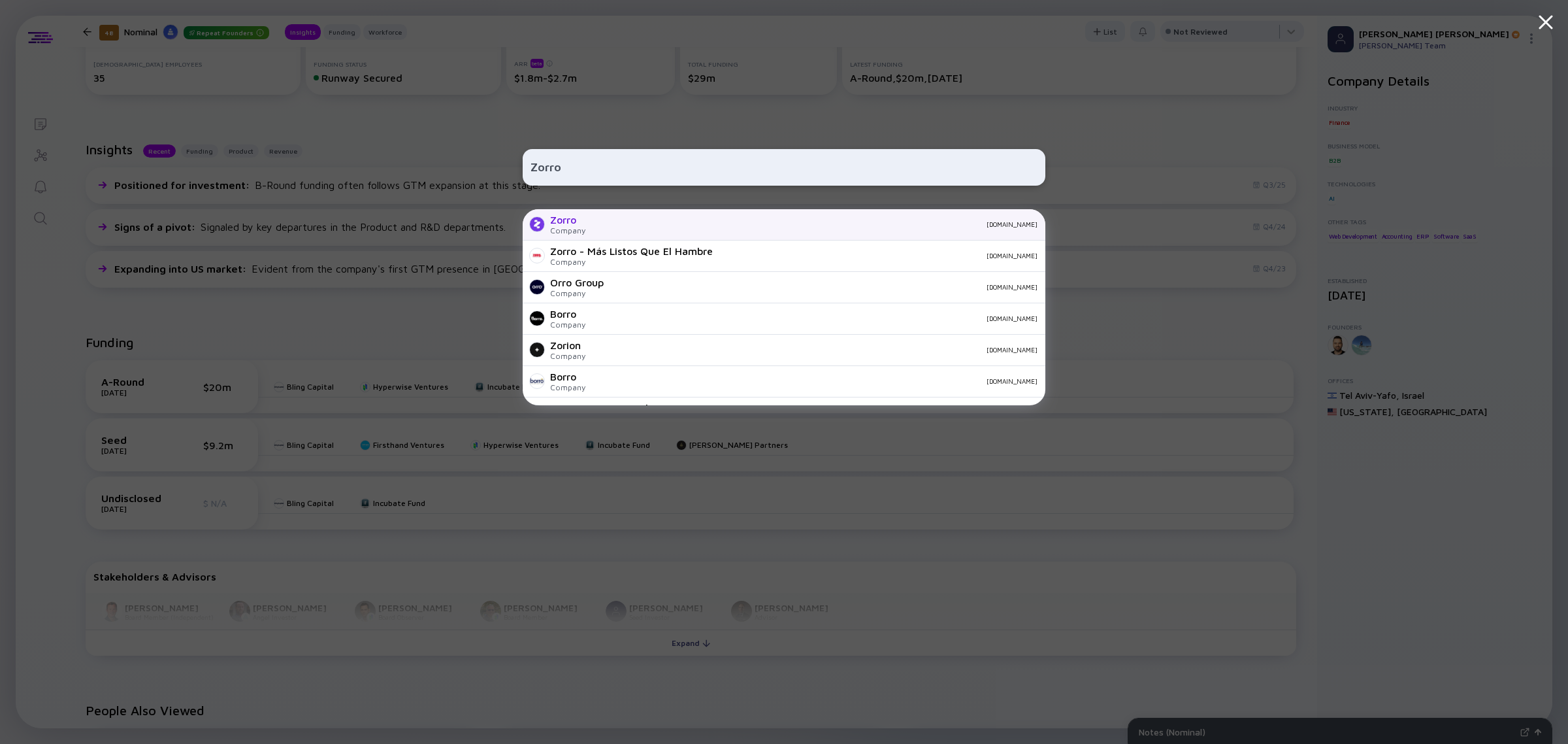
type input "Zorro"
click at [569, 223] on div "Zorro" at bounding box center [568, 220] width 35 height 12
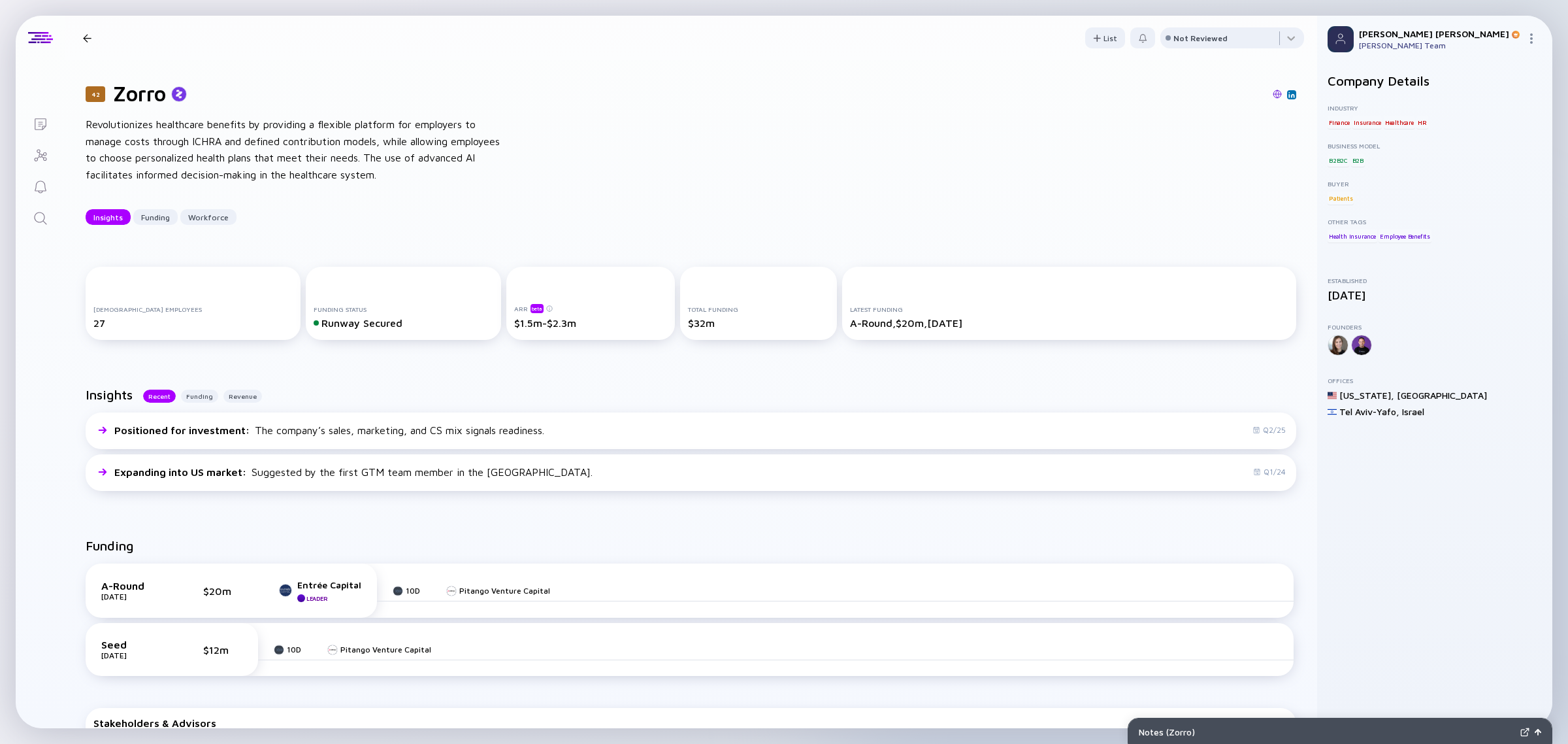
click at [140, 102] on h1 "Zorro" at bounding box center [139, 93] width 53 height 25
copy h1 "Zorro"
